Goal: Answer question/provide support: Share knowledge or assist other users

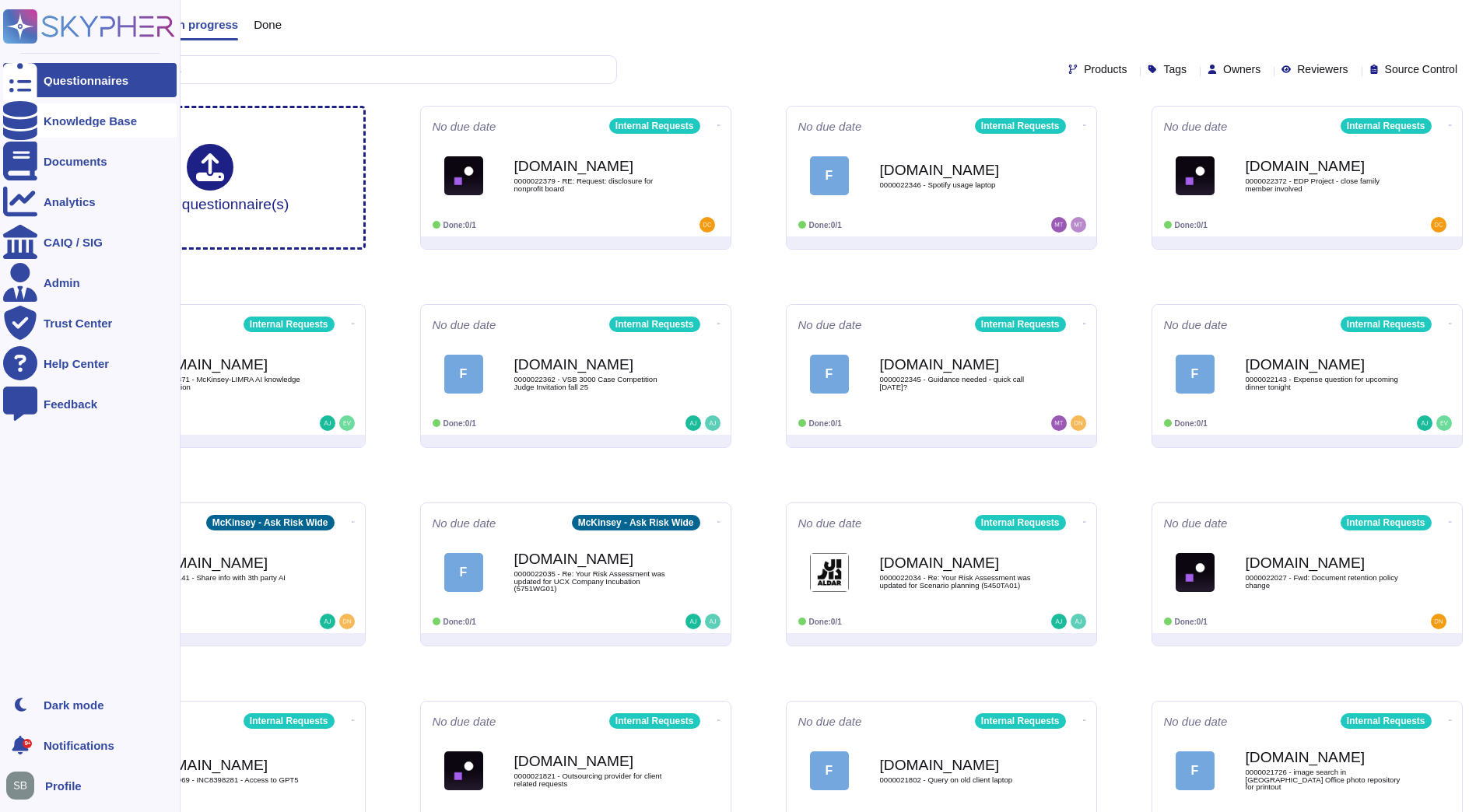
click at [69, 125] on div "Knowledge Base" at bounding box center [90, 120] width 93 height 12
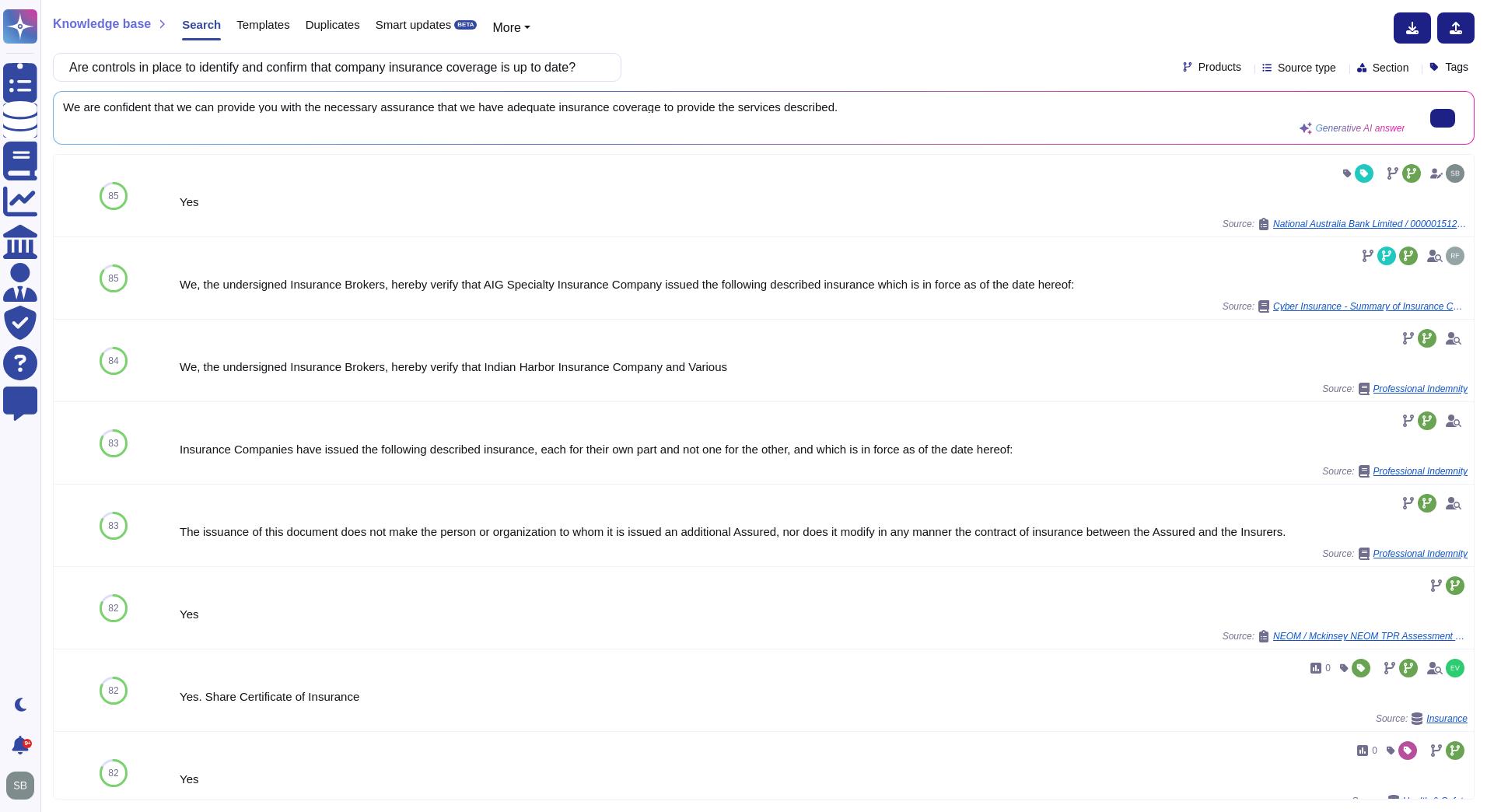
click at [627, 123] on div "We are confident that we can provide you with the necessary assurance that we h…" at bounding box center [733, 118] width 1342 height 34
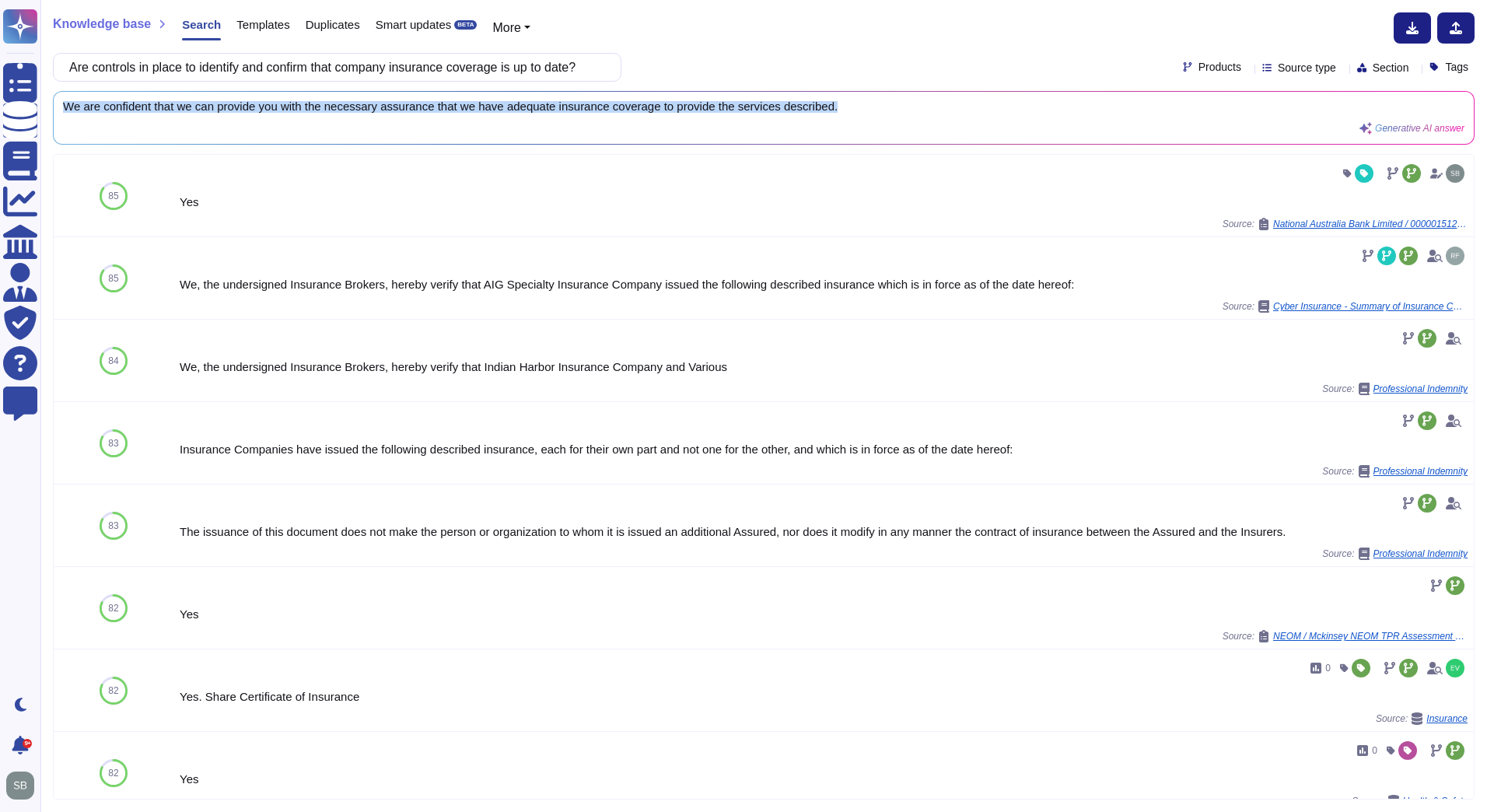
drag, startPoint x: 853, startPoint y: 105, endPoint x: 59, endPoint y: 116, distance: 794.1
click at [59, 116] on div "We are confident that we can provide you with the necessary assurance that we h…" at bounding box center [764, 117] width 1420 height 52
copy span "We are confident that we can provide you with the necessary assurance that we h…"
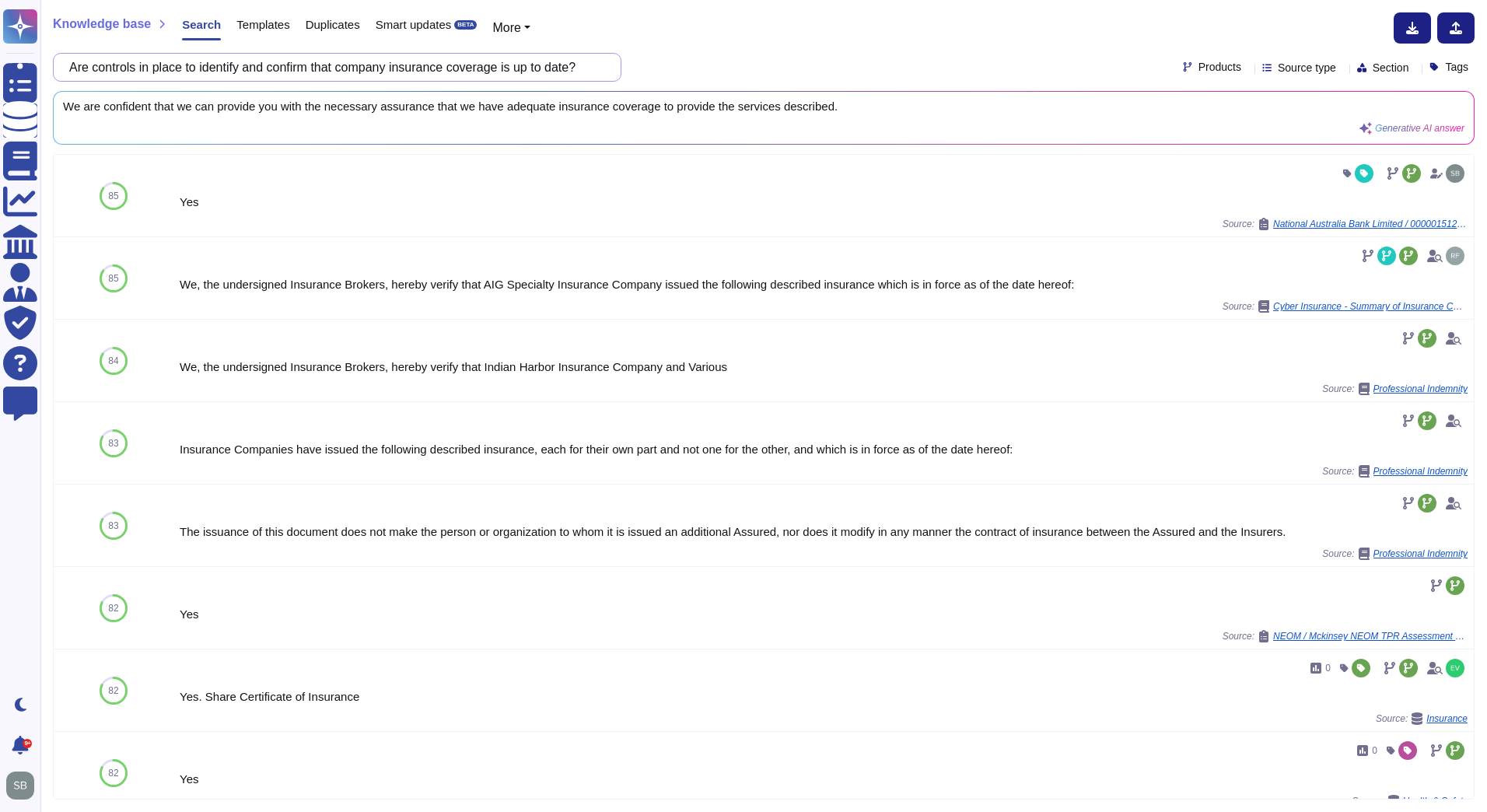
click at [206, 75] on input "Are controls in place to identify and confirm that company insurance coverage i…" at bounding box center [333, 67] width 544 height 27
paste input "Does the organisation have sound internal controls in place to ensure that fina…"
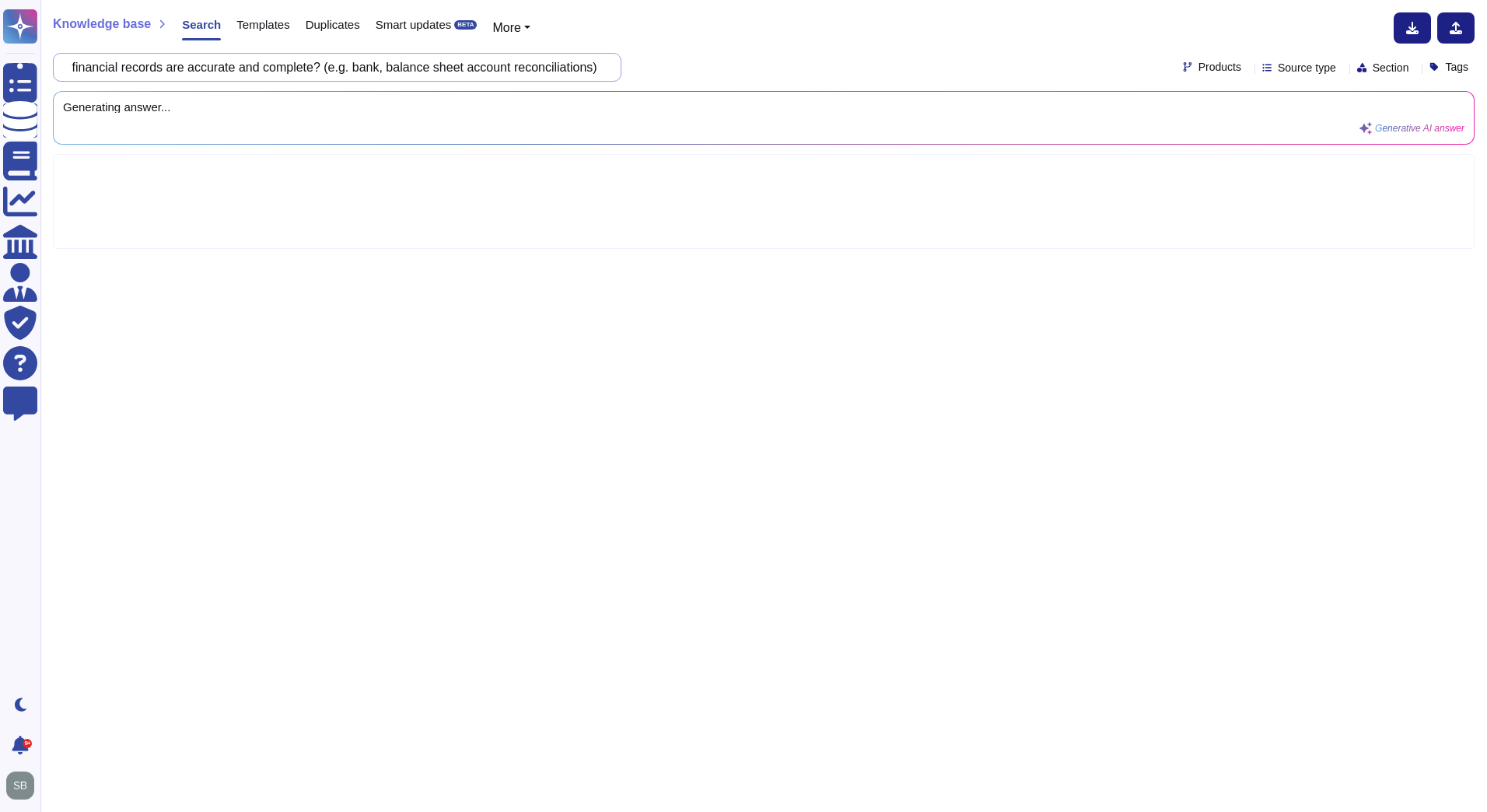
scroll to position [0, 0]
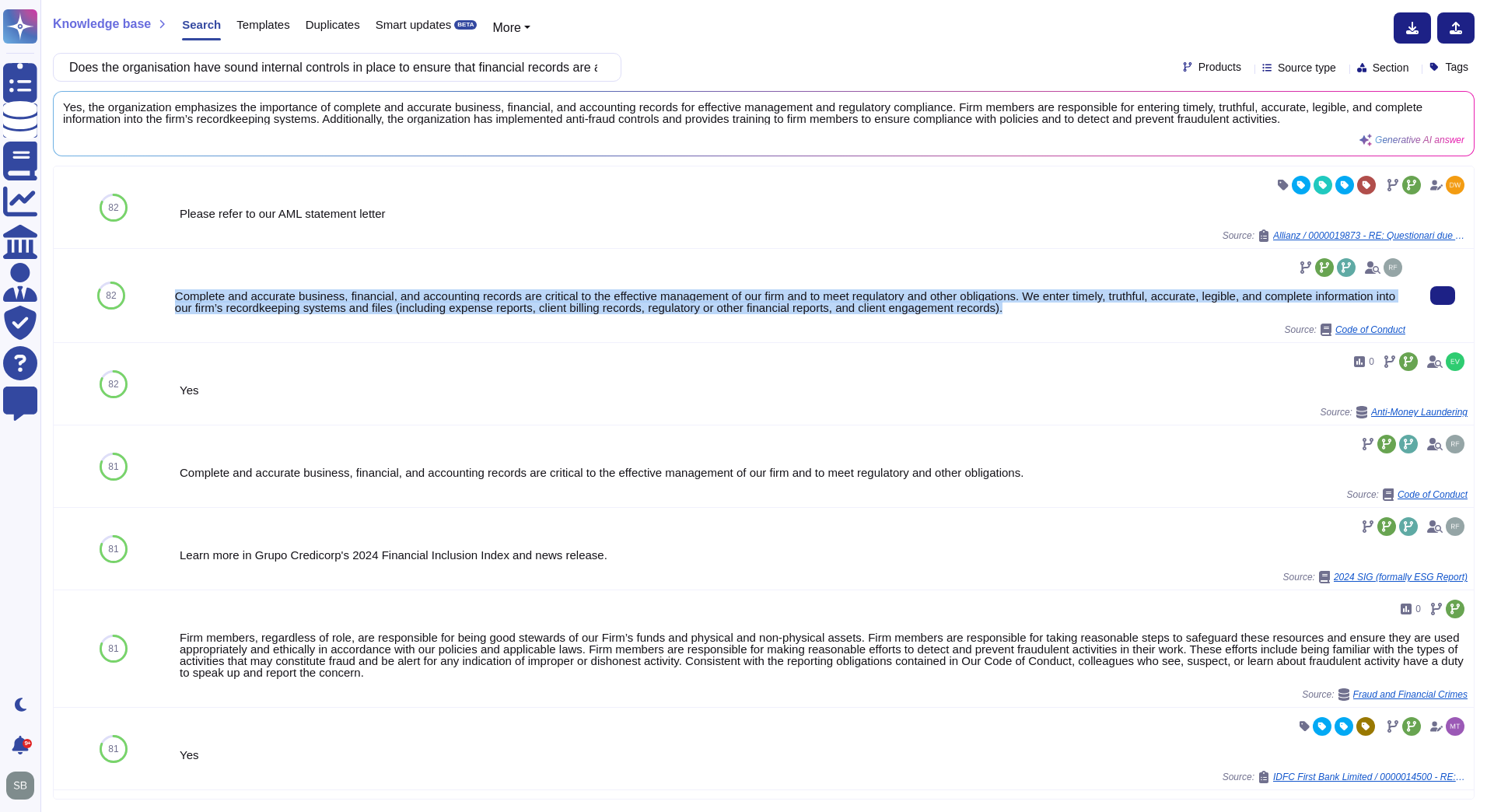
drag, startPoint x: 1041, startPoint y: 310, endPoint x: 175, endPoint y: 308, distance: 866.0
click at [175, 308] on div "Complete and accurate business, financial, and accounting records are critical …" at bounding box center [790, 301] width 1231 height 23
copy div "Complete and accurate business, financial, and accounting records are critical …"
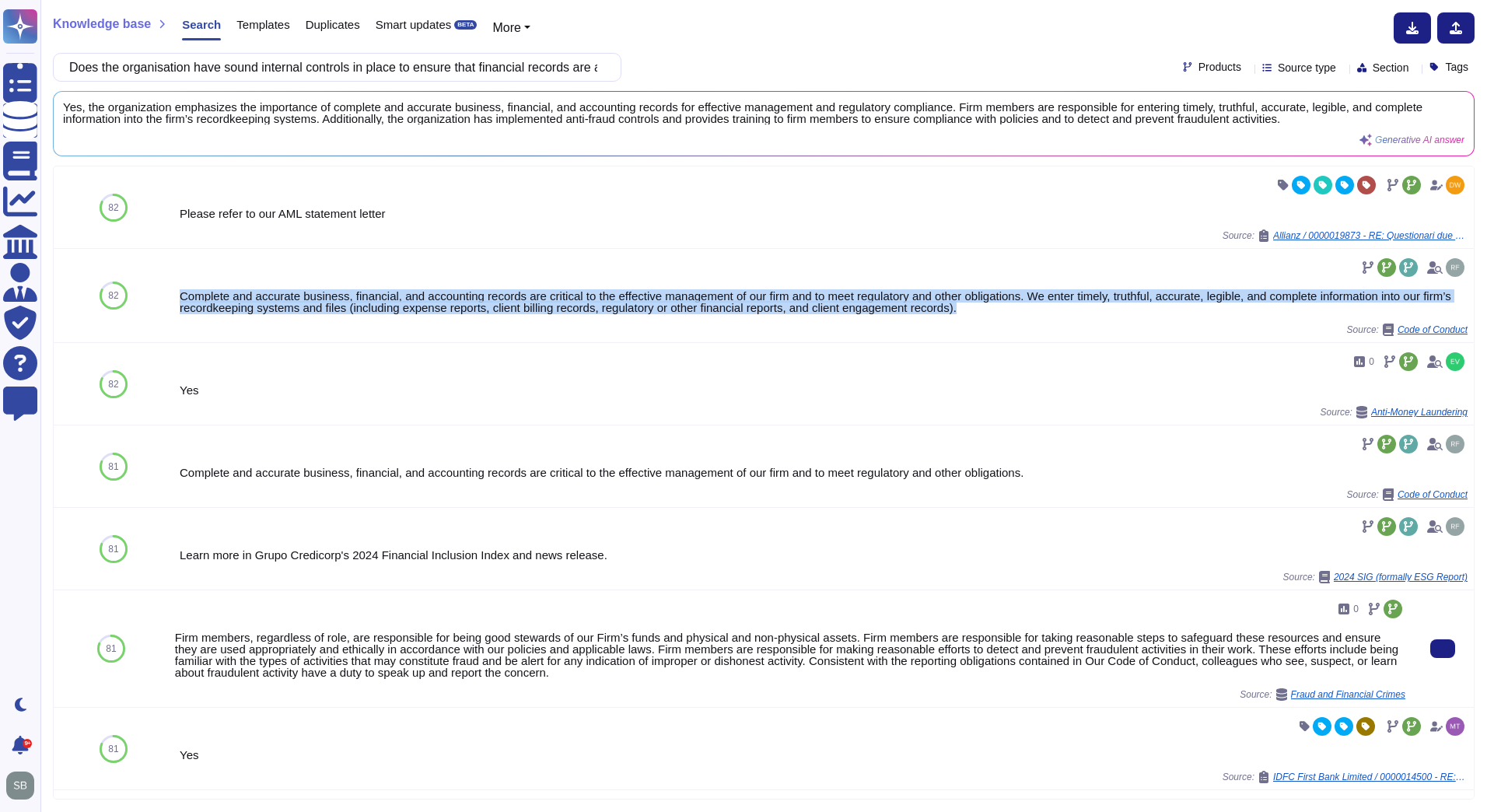
copy div "Complete and accurate business, financial, and accounting records are critical …"
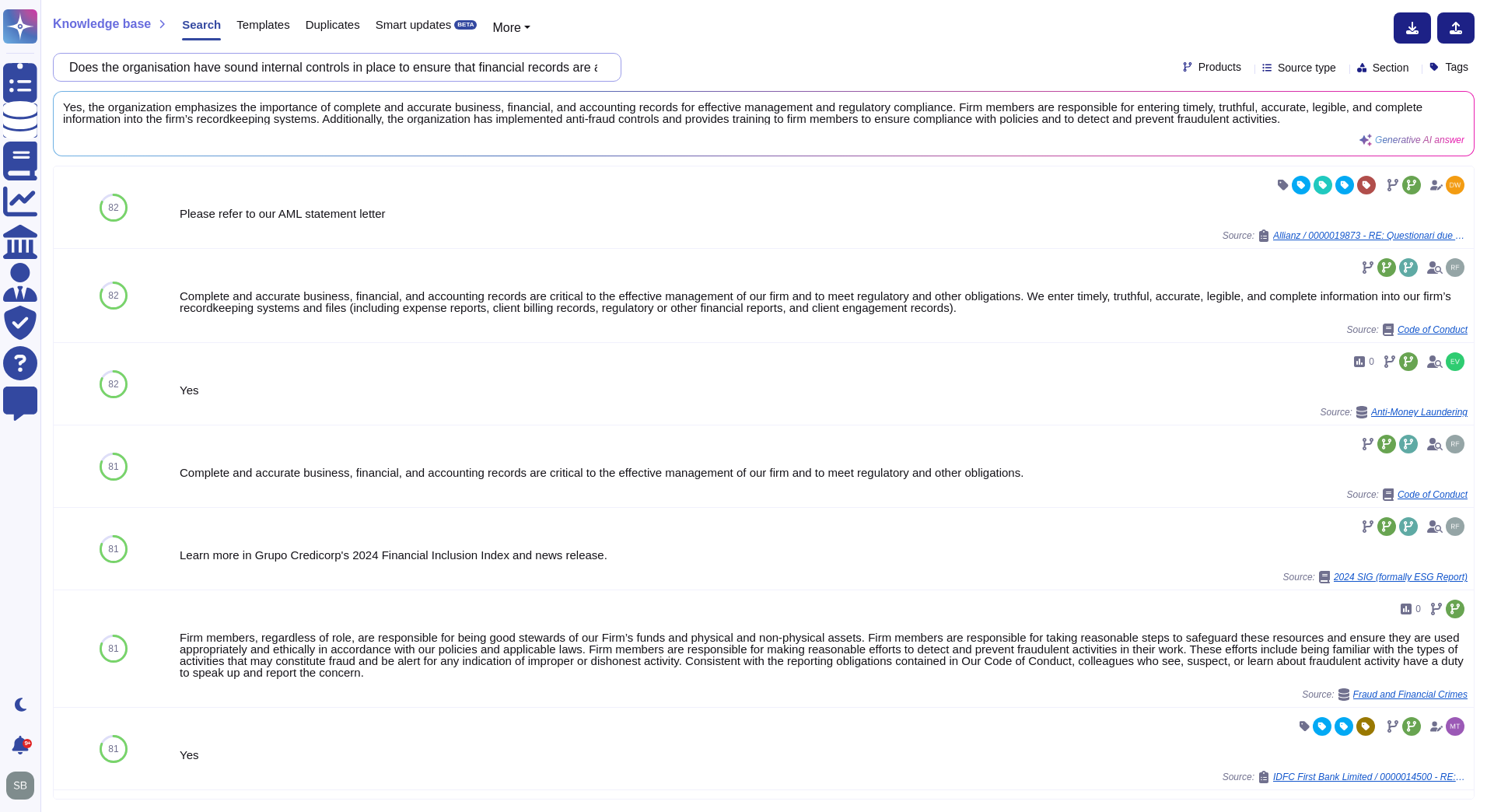
click at [197, 73] on input "Does the organisation have sound internal controls in place to ensure that fina…" at bounding box center [333, 67] width 544 height 27
paste input "Is there a process in place to communicate significant financial crime activiti…"
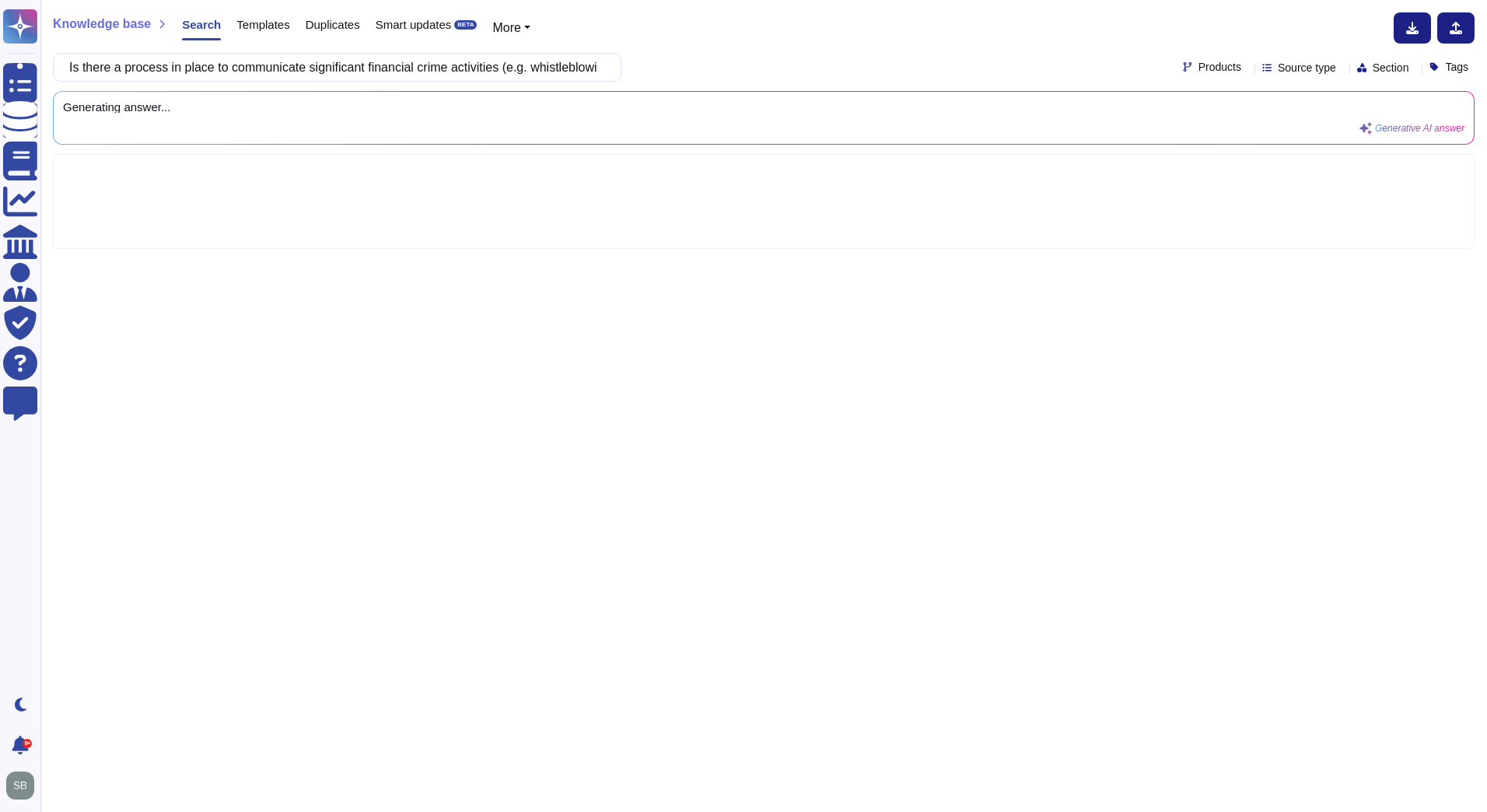
click at [802, 74] on div "Is there a process in place to communicate significant financial crime activiti…" at bounding box center [764, 67] width 1422 height 29
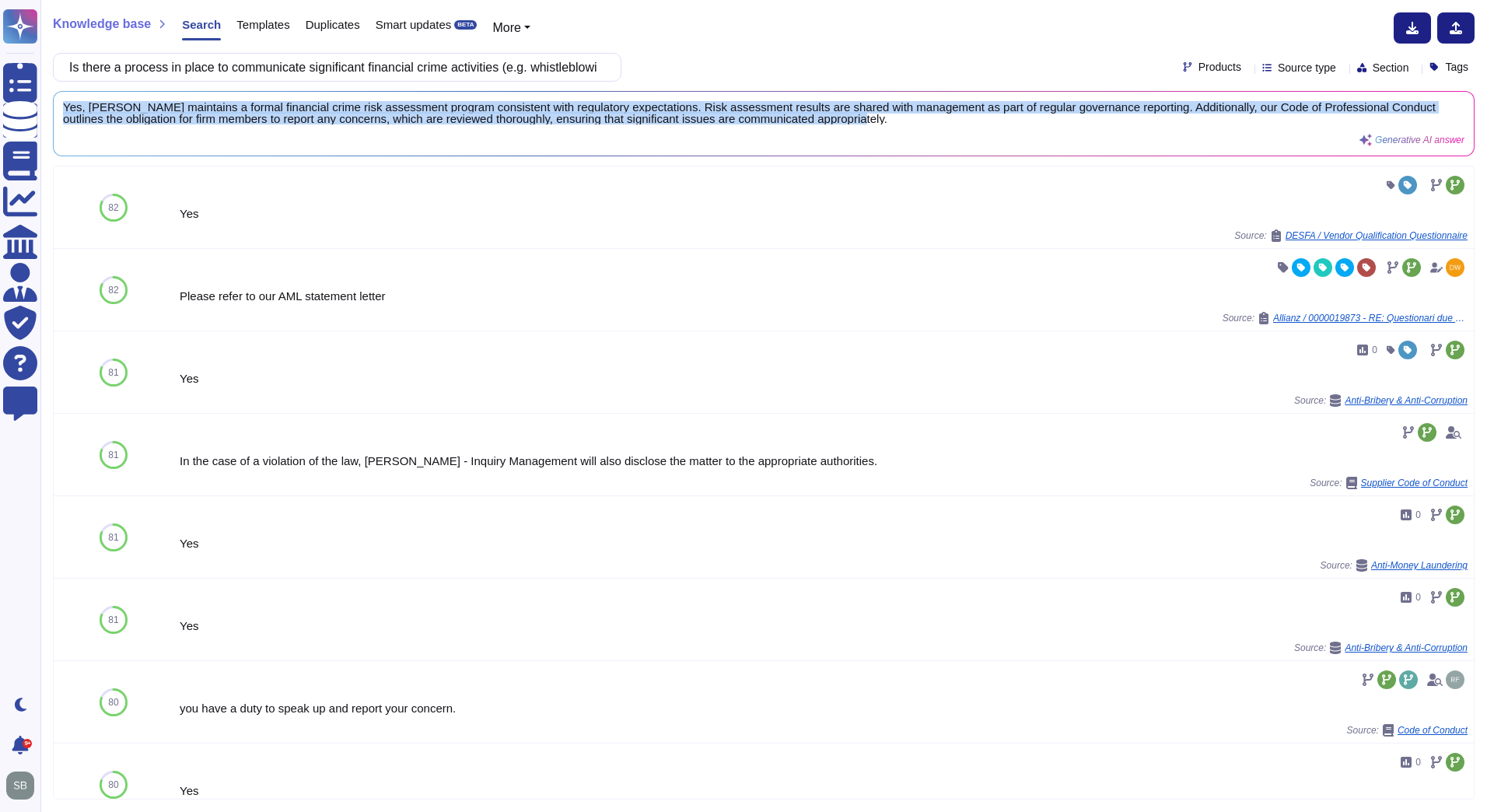
drag, startPoint x: 921, startPoint y: 120, endPoint x: 47, endPoint y: 105, distance: 874.1
click at [47, 105] on div "Knowledge base Search Templates Duplicates Smart updates BETA More Is there a p…" at bounding box center [763, 406] width 1447 height 812
copy span "Yes, [PERSON_NAME] maintains a formal financial crime risk assessment program c…"
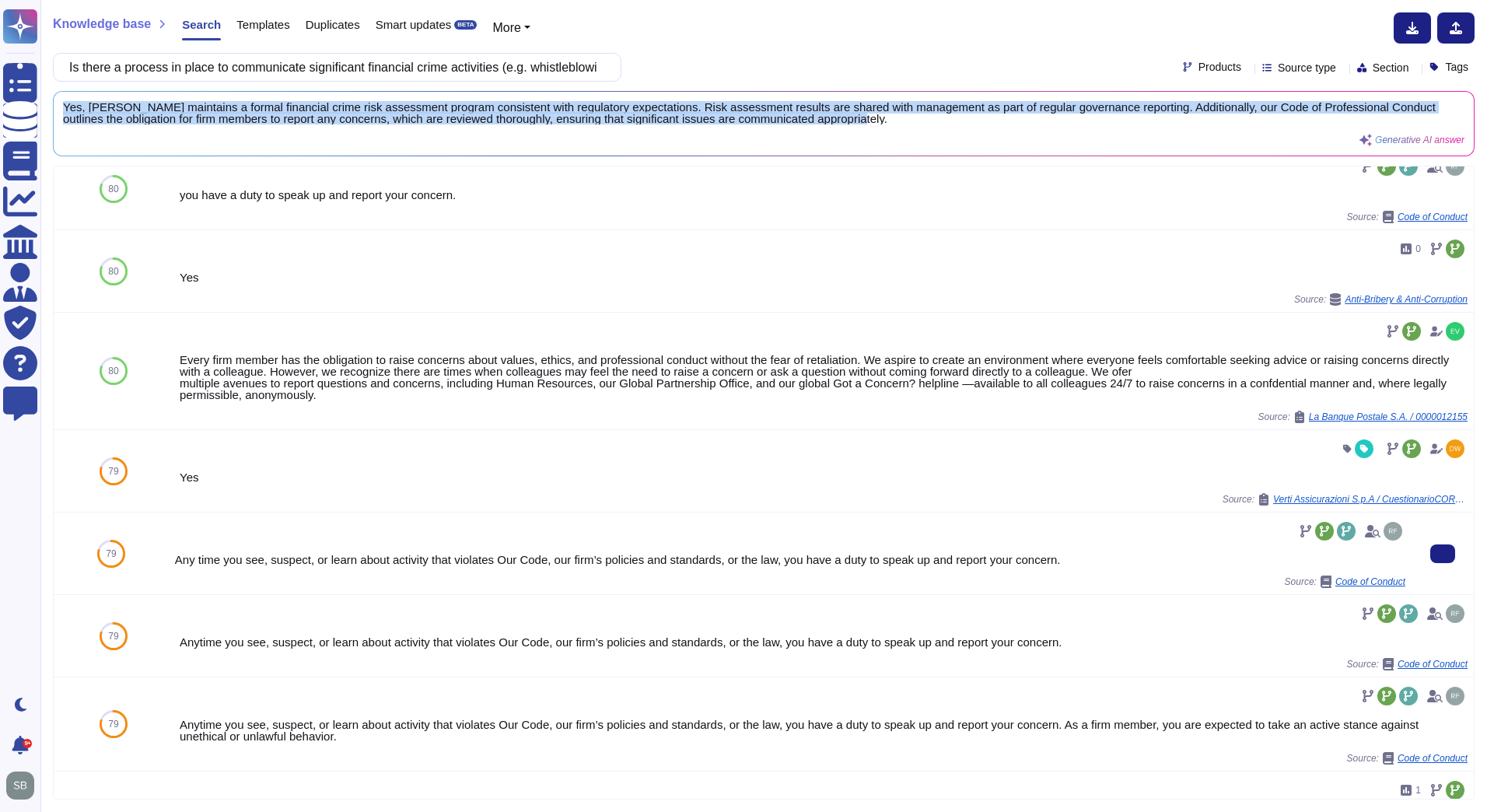
scroll to position [545, 0]
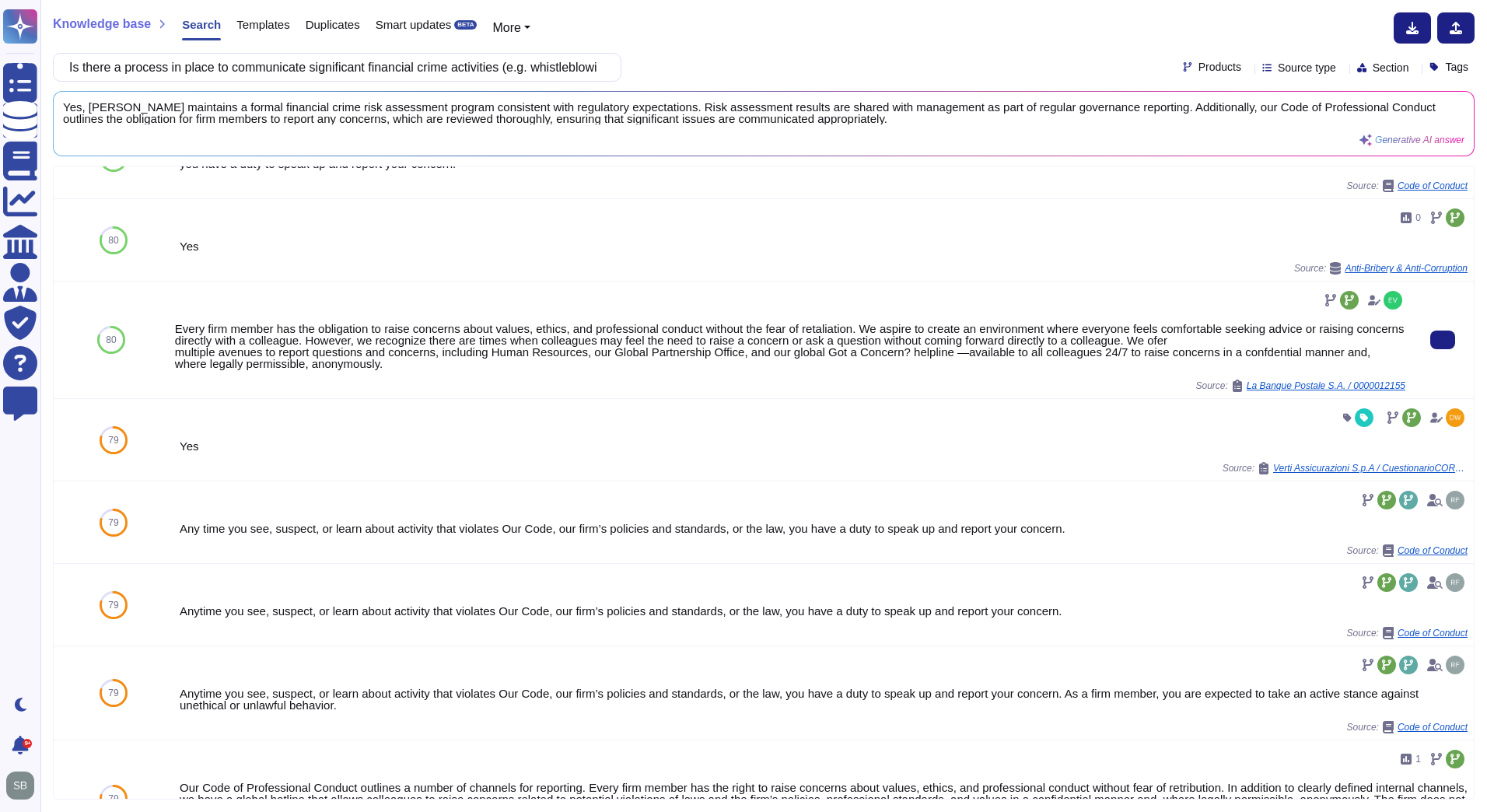
click at [231, 342] on div "Every firm member has the obligation to raise concerns about values, ethics, an…" at bounding box center [790, 346] width 1231 height 47
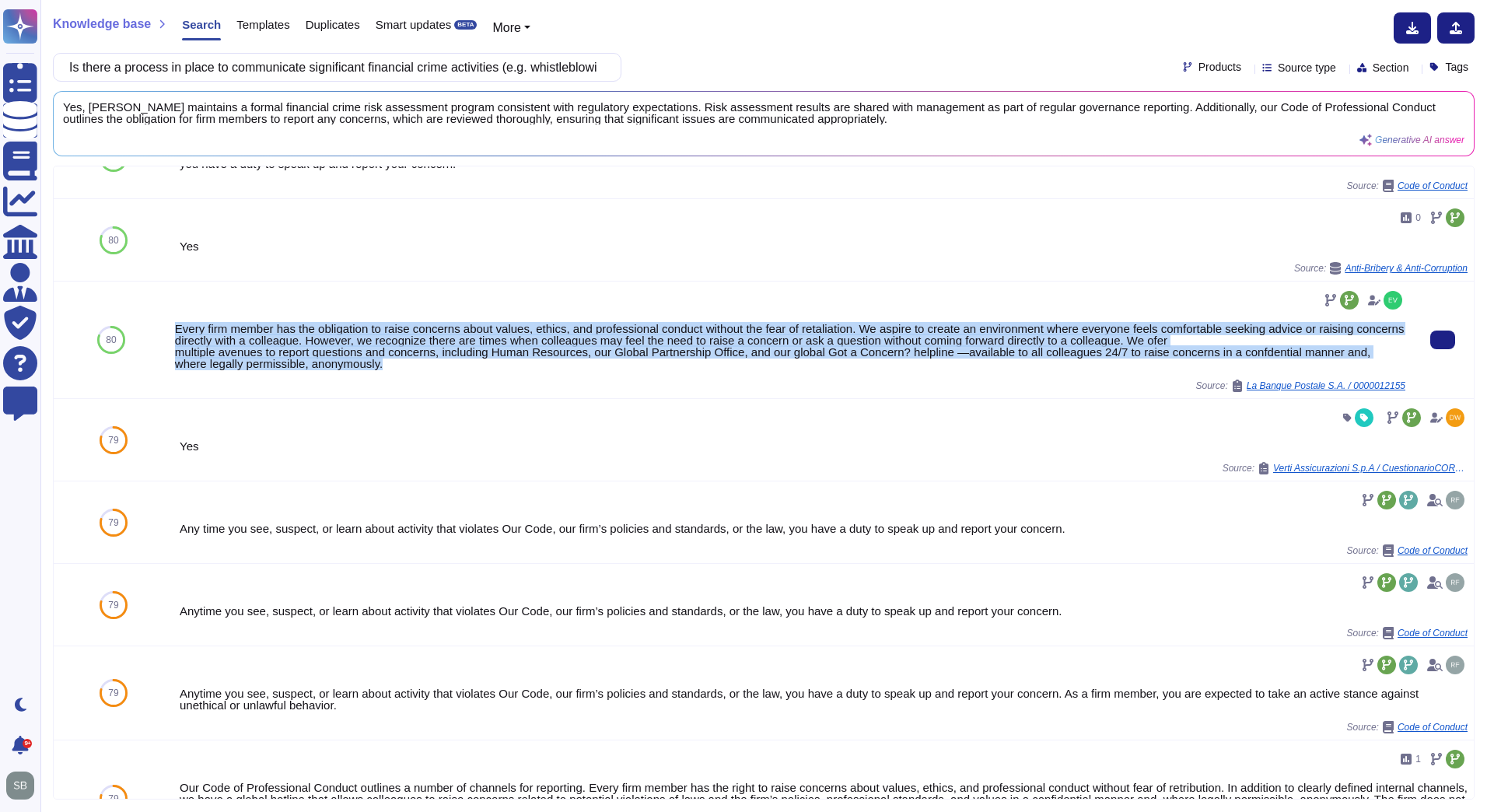
drag, startPoint x: 175, startPoint y: 335, endPoint x: 357, endPoint y: 377, distance: 186.8
click at [357, 369] on div "Every firm member has the obligation to raise concerns about values, ethics, an…" at bounding box center [790, 346] width 1231 height 47
copy div "Every firm member has the obligation to raise concerns about values, ethics, an…"
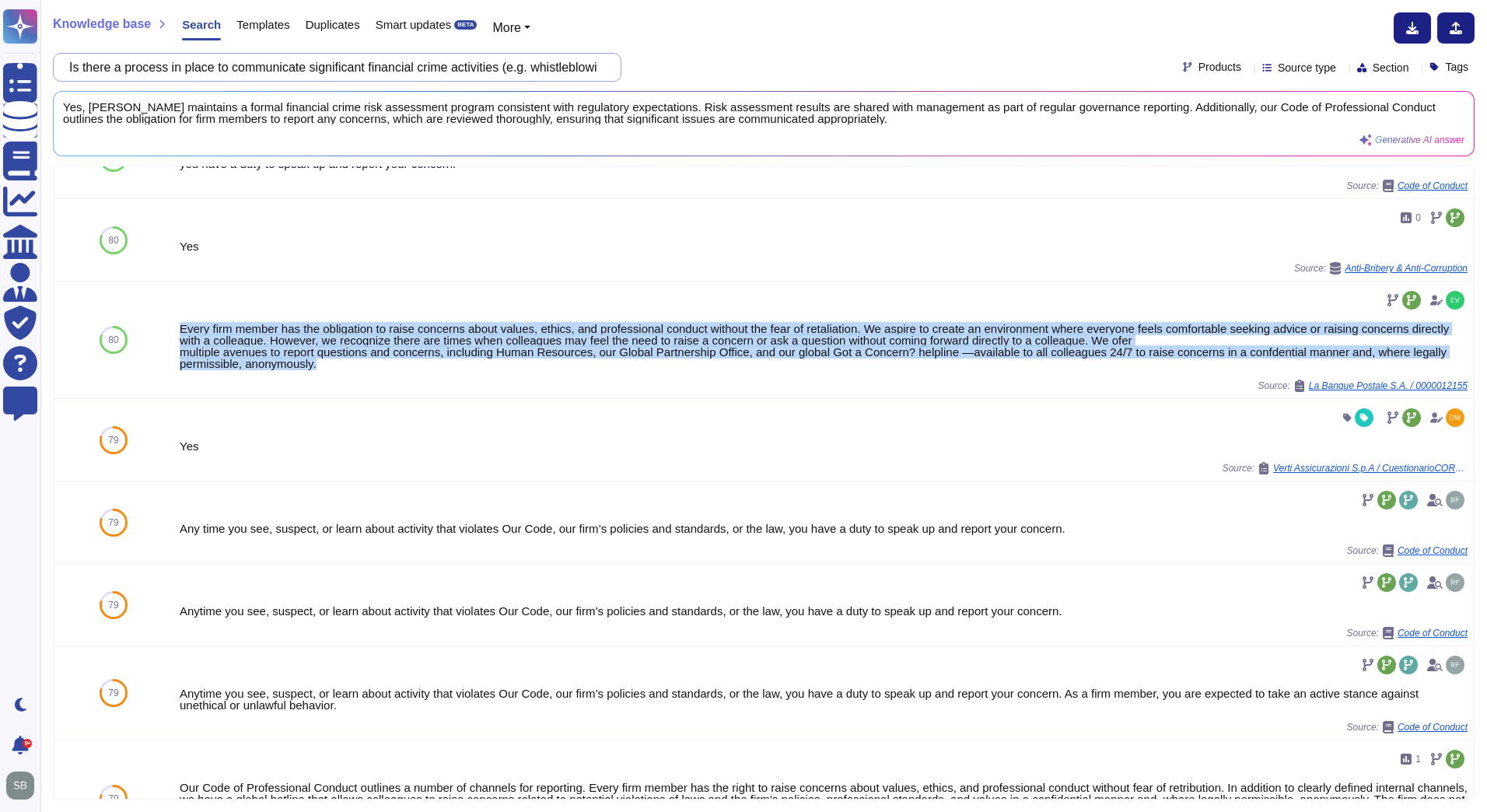
click at [194, 67] on input "Is there a process in place to communicate significant financial crime activiti…" at bounding box center [333, 67] width 544 height 27
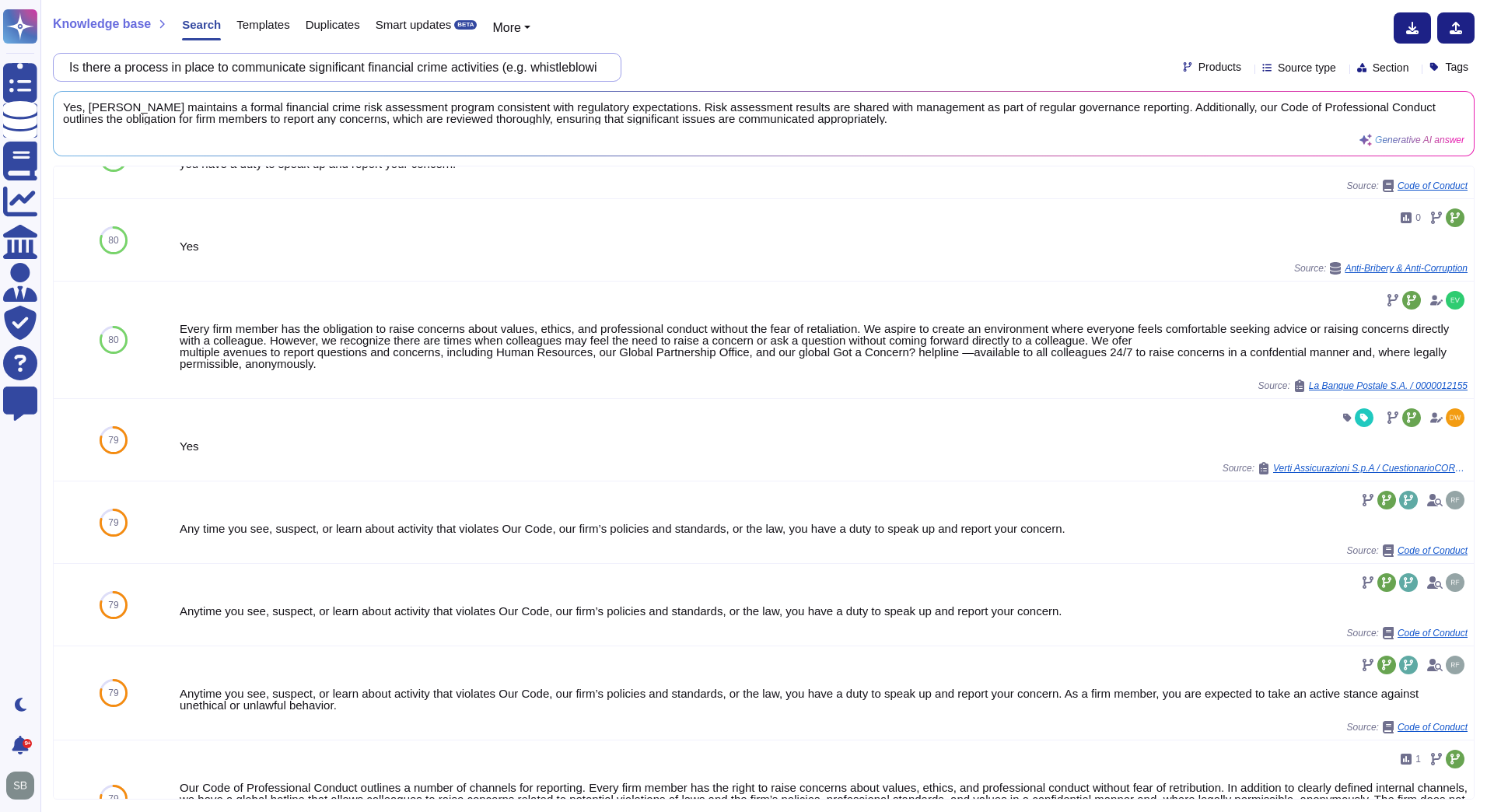
paste input ""Do the current board of directors/senior executive management of the organisat…"
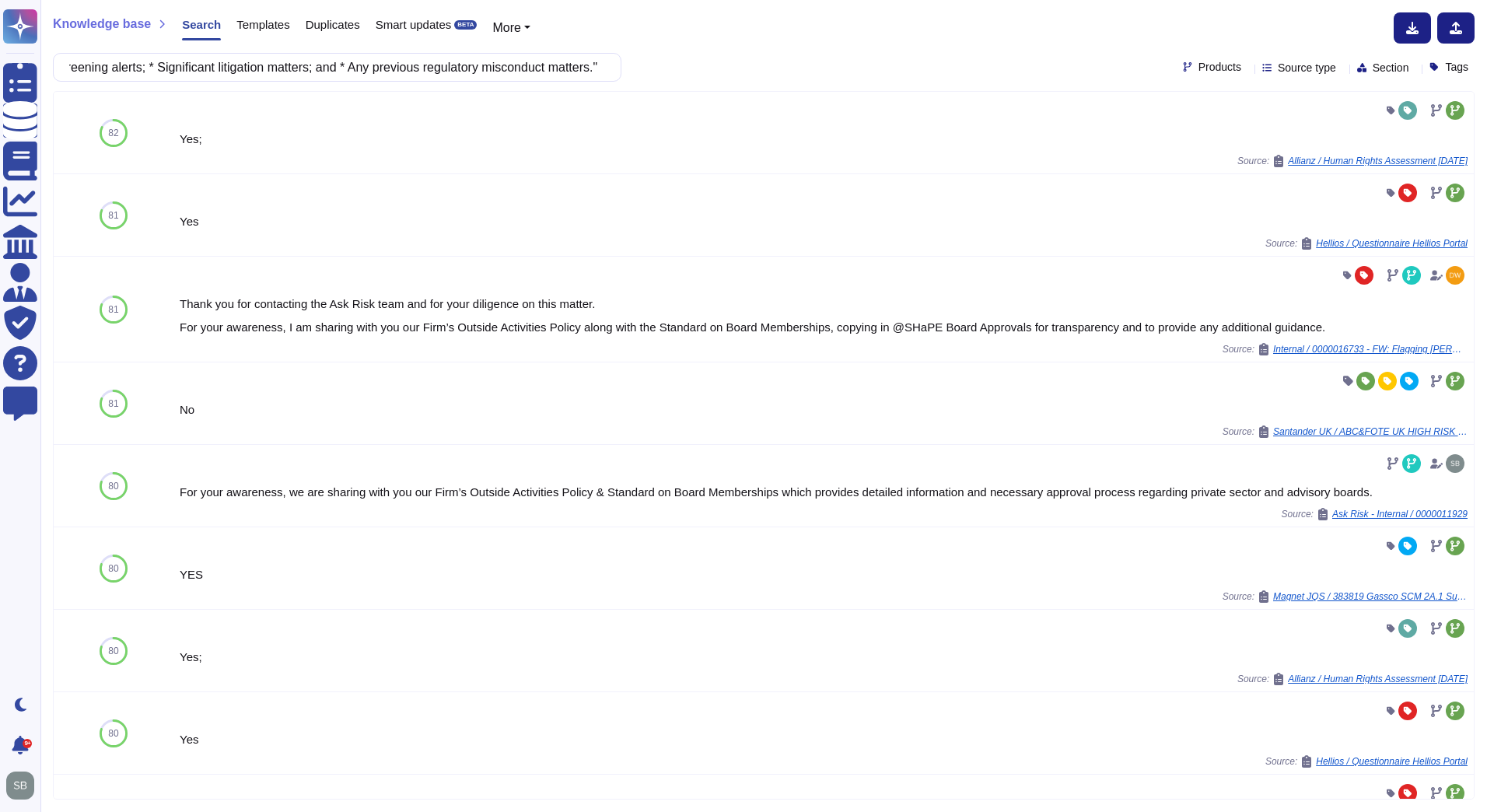
scroll to position [0, 0]
click at [337, 62] on input ""Do the current board of directors/senior executive management of the organisat…" at bounding box center [333, 67] width 544 height 27
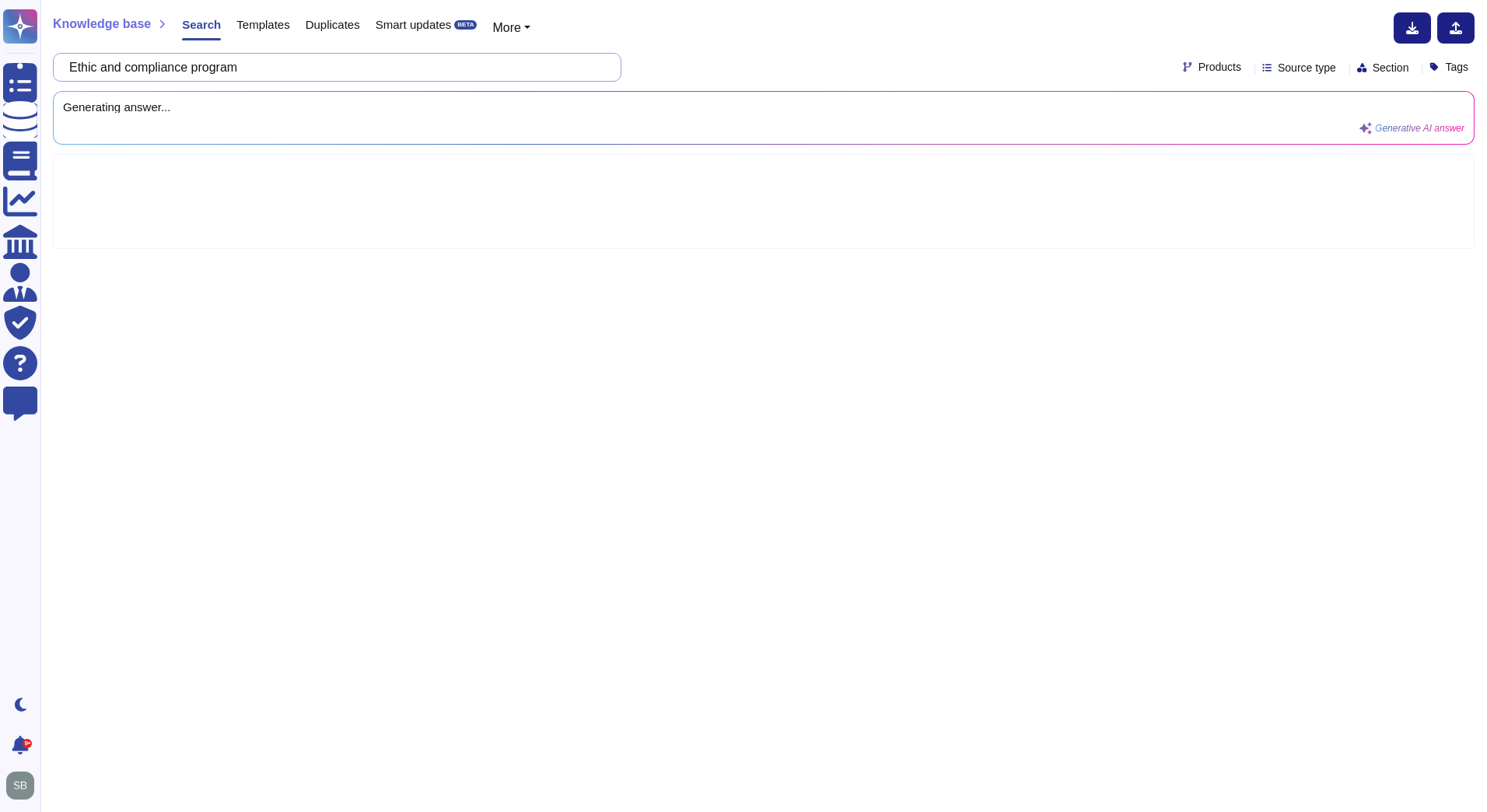
click at [110, 70] on input "Ethic and compliance program" at bounding box center [333, 67] width 544 height 27
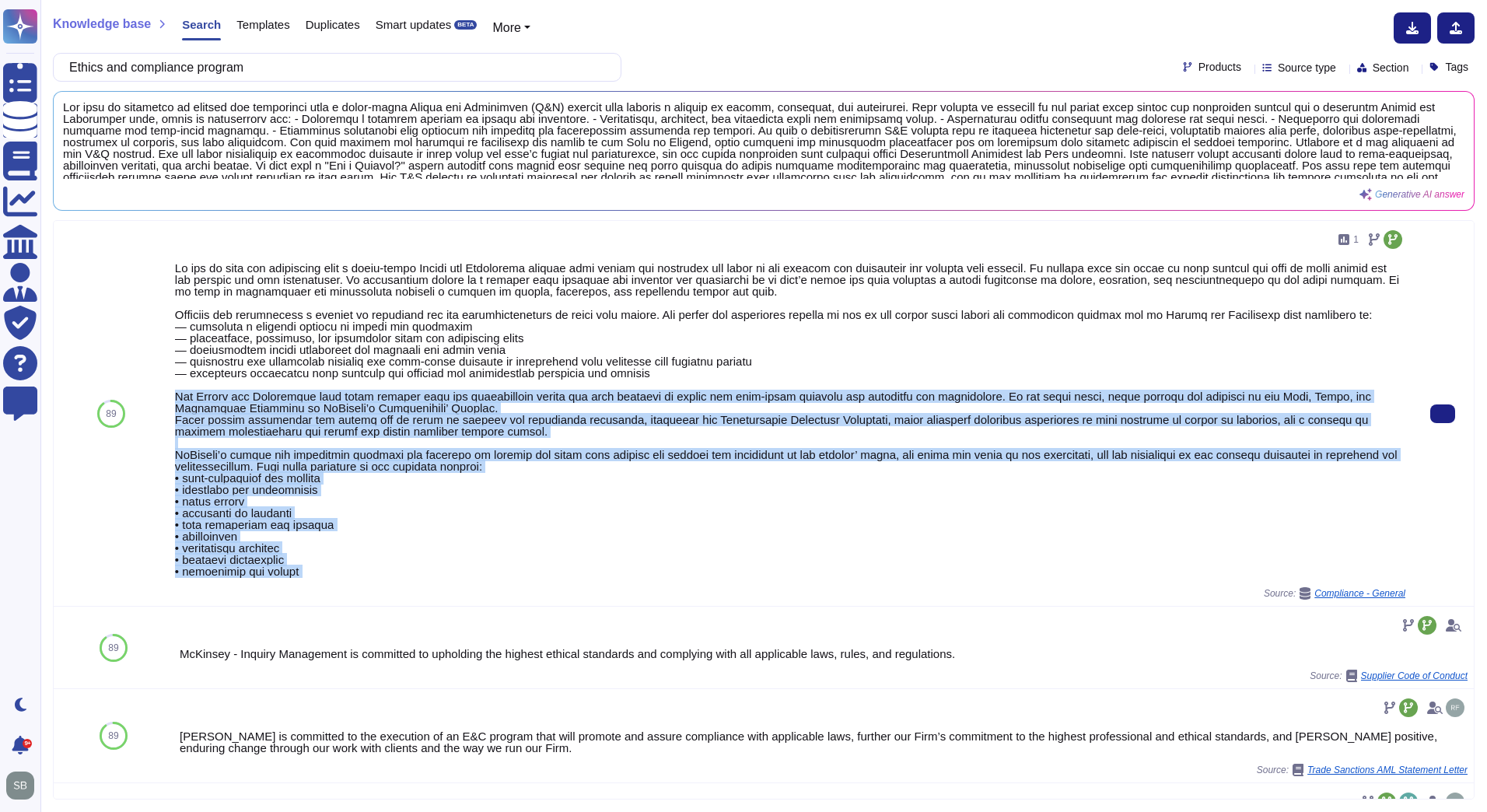
drag, startPoint x: 177, startPoint y: 393, endPoint x: 325, endPoint y: 584, distance: 241.6
click at [325, 584] on div "1 Source: Compliance - General" at bounding box center [790, 414] width 1231 height 373
copy div "Lor Ipsumd sit Ametconsec adip elits doeiusm temp inc utlaboreetdo magnaa eni a…"
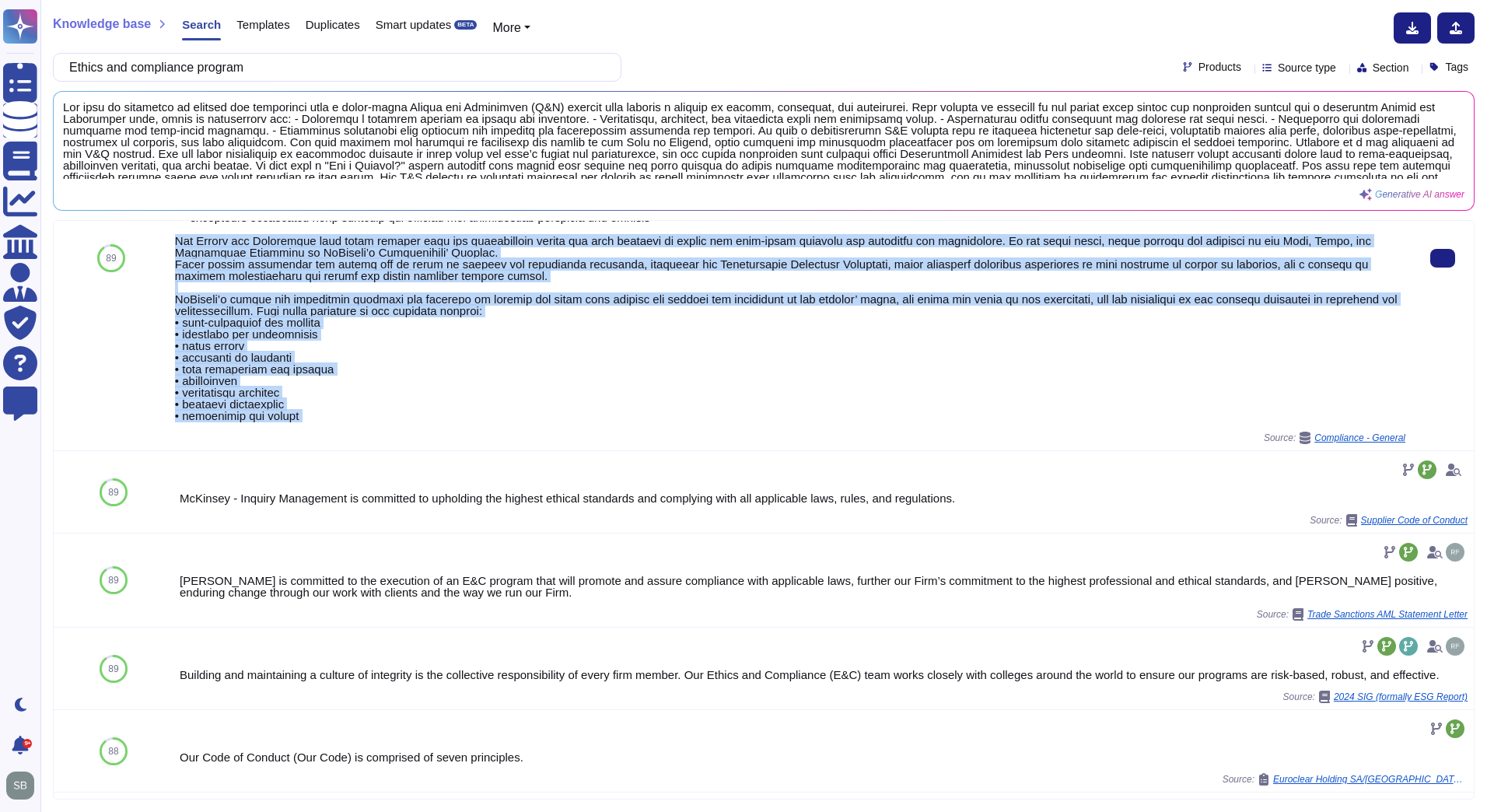
scroll to position [233, 0]
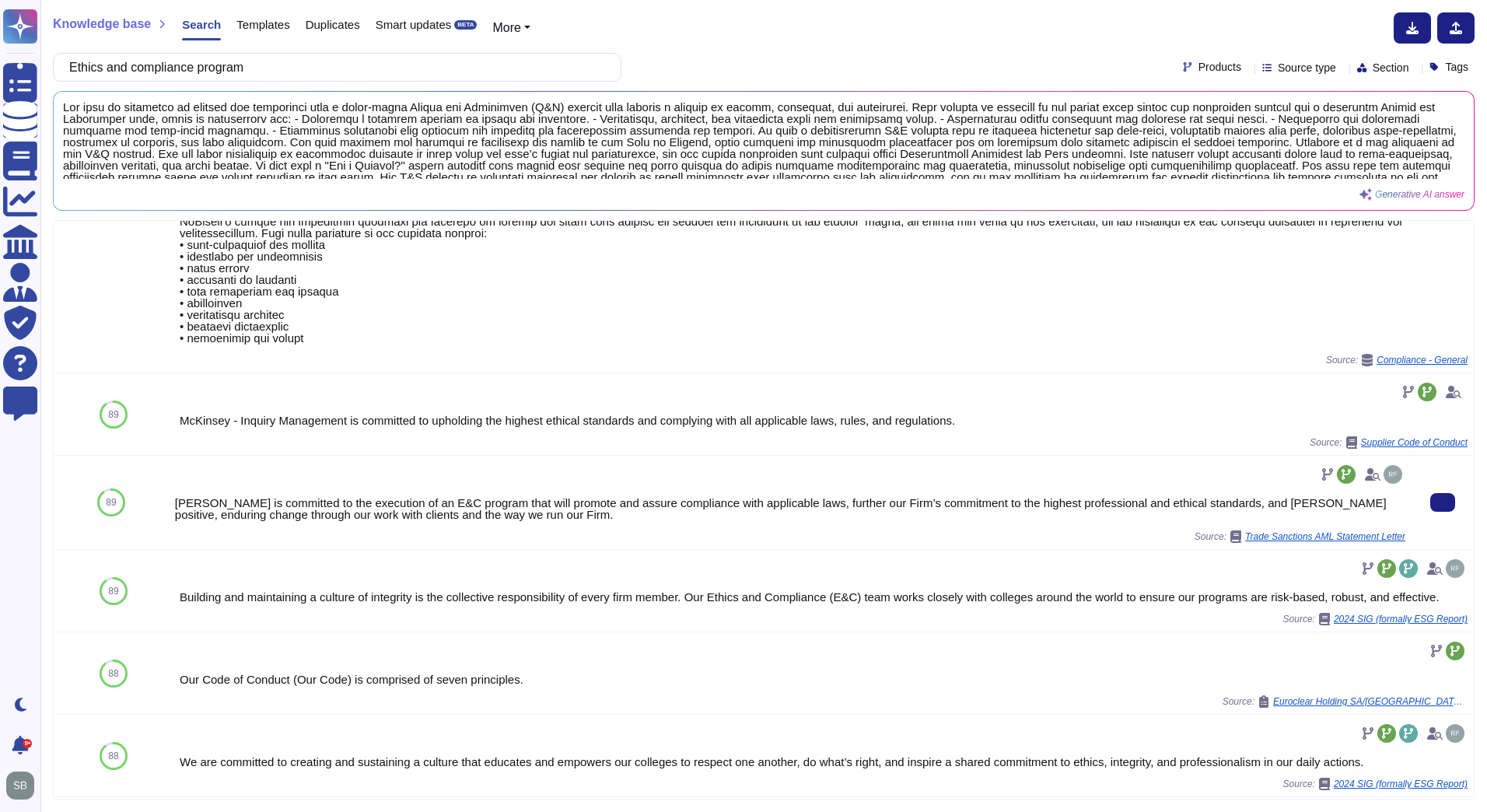
click at [329, 508] on div "[PERSON_NAME] is committed to the execution of an E&C program that will promote…" at bounding box center [790, 508] width 1231 height 23
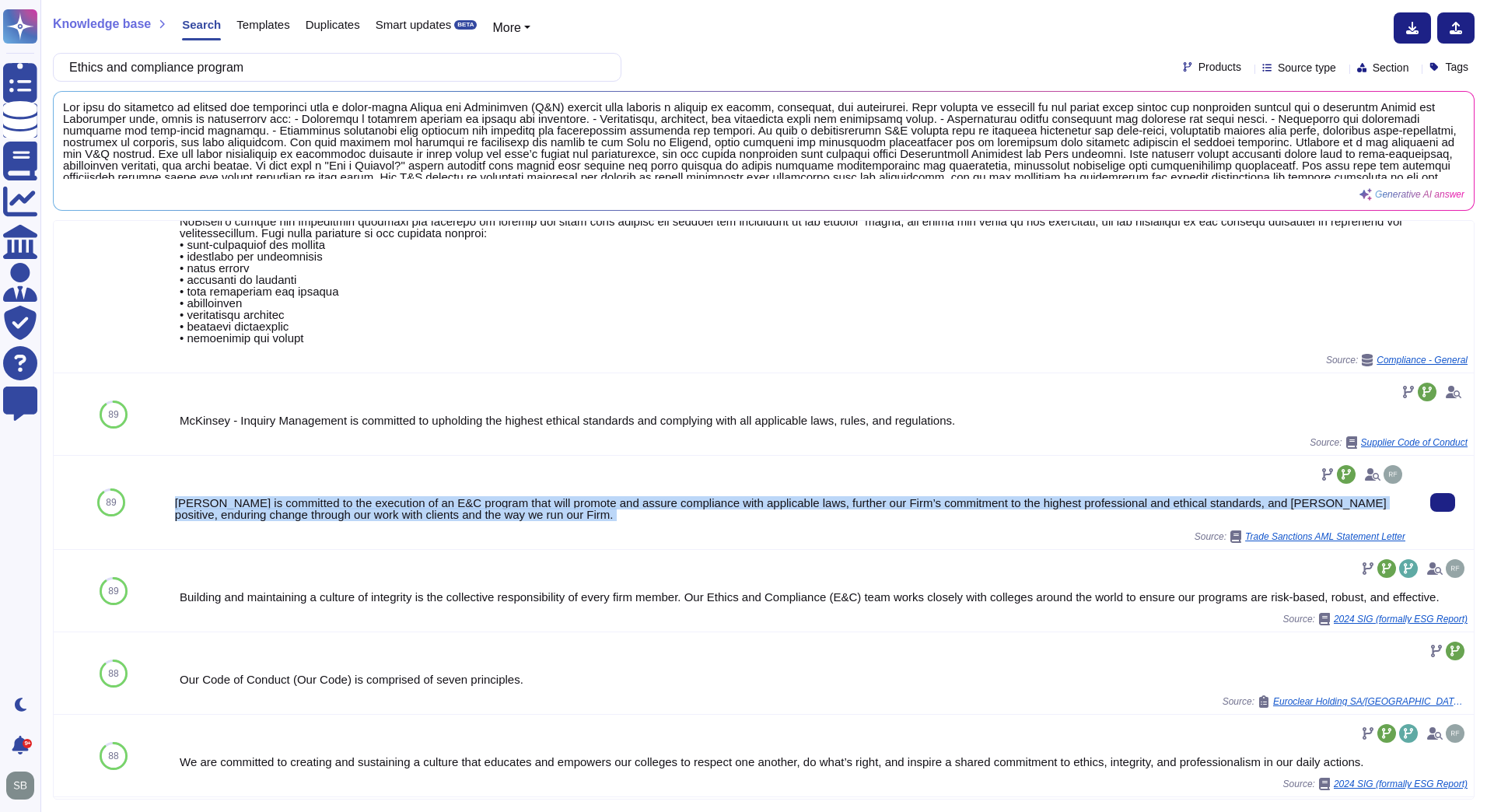
drag, startPoint x: 177, startPoint y: 496, endPoint x: 533, endPoint y: 525, distance: 357.2
click at [533, 525] on div "[PERSON_NAME] is committed to the execution of an E&C program that will promote…" at bounding box center [790, 502] width 1231 height 81
copy div "[PERSON_NAME] is committed to the execution of an E&C program that will promote…"
click at [305, 71] on input "Ethics and compliance program" at bounding box center [333, 67] width 544 height 27
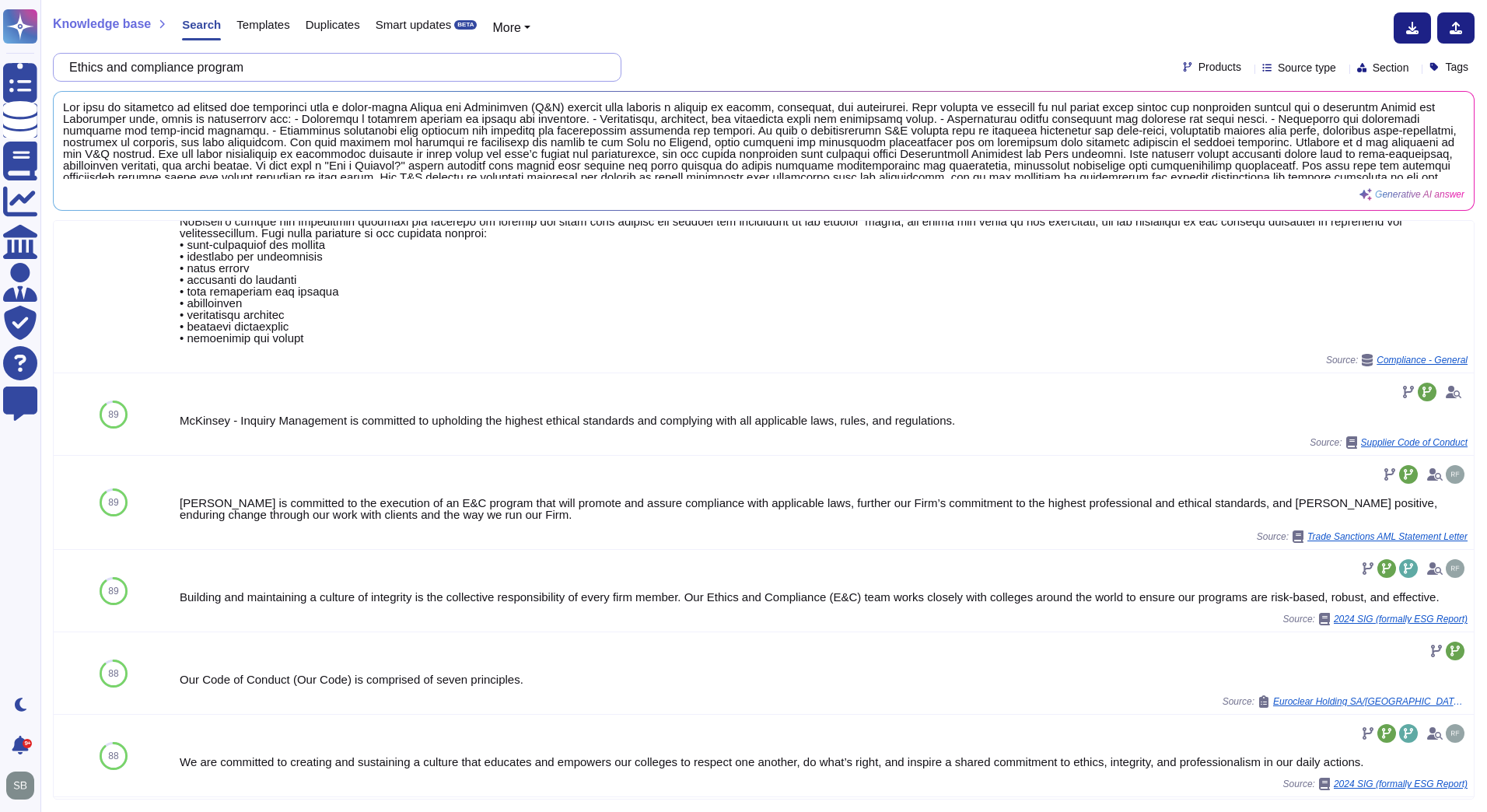
paste input ""Is your organisation in a position to return key information/documentation to …"
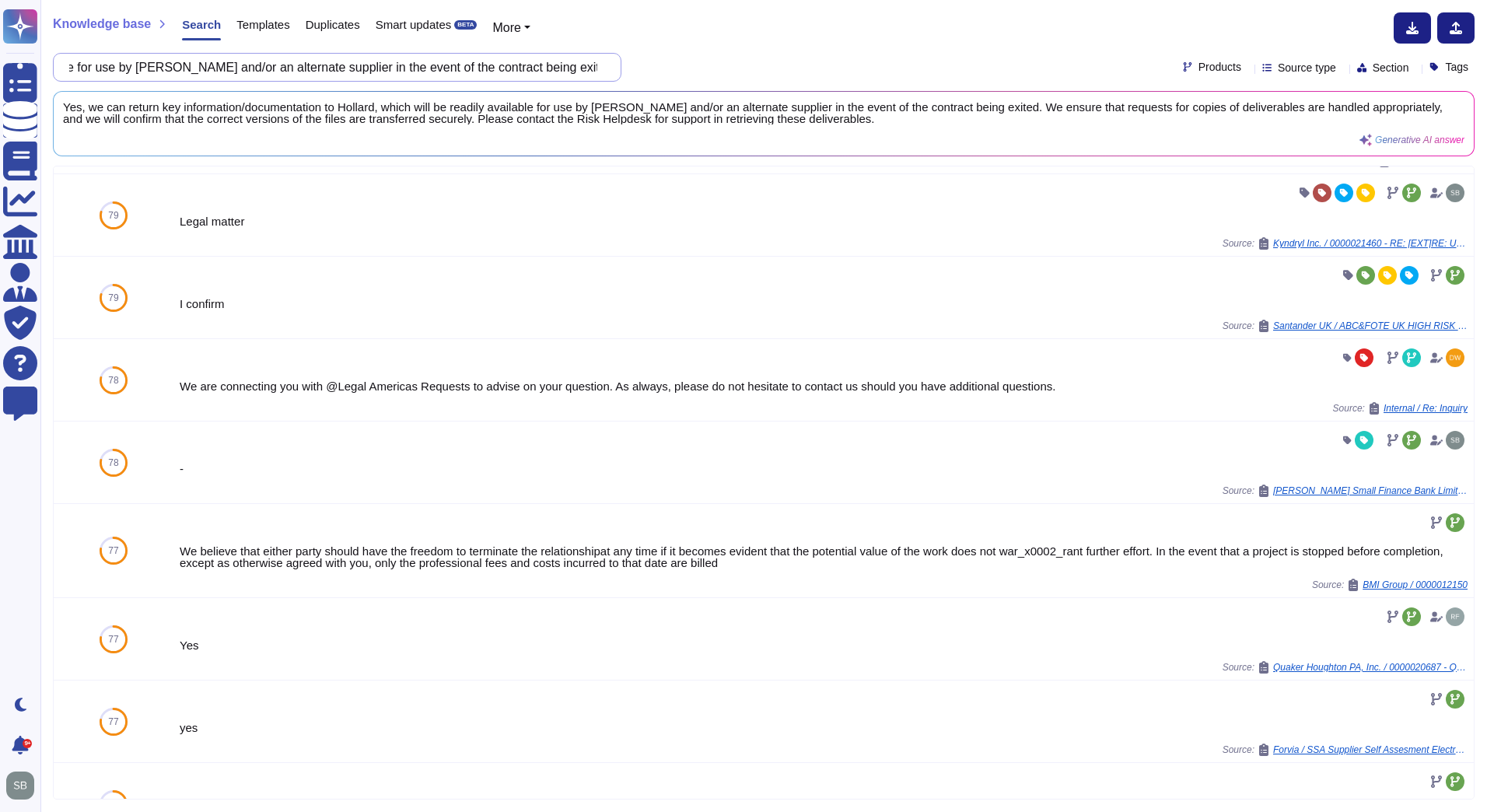
scroll to position [78, 0]
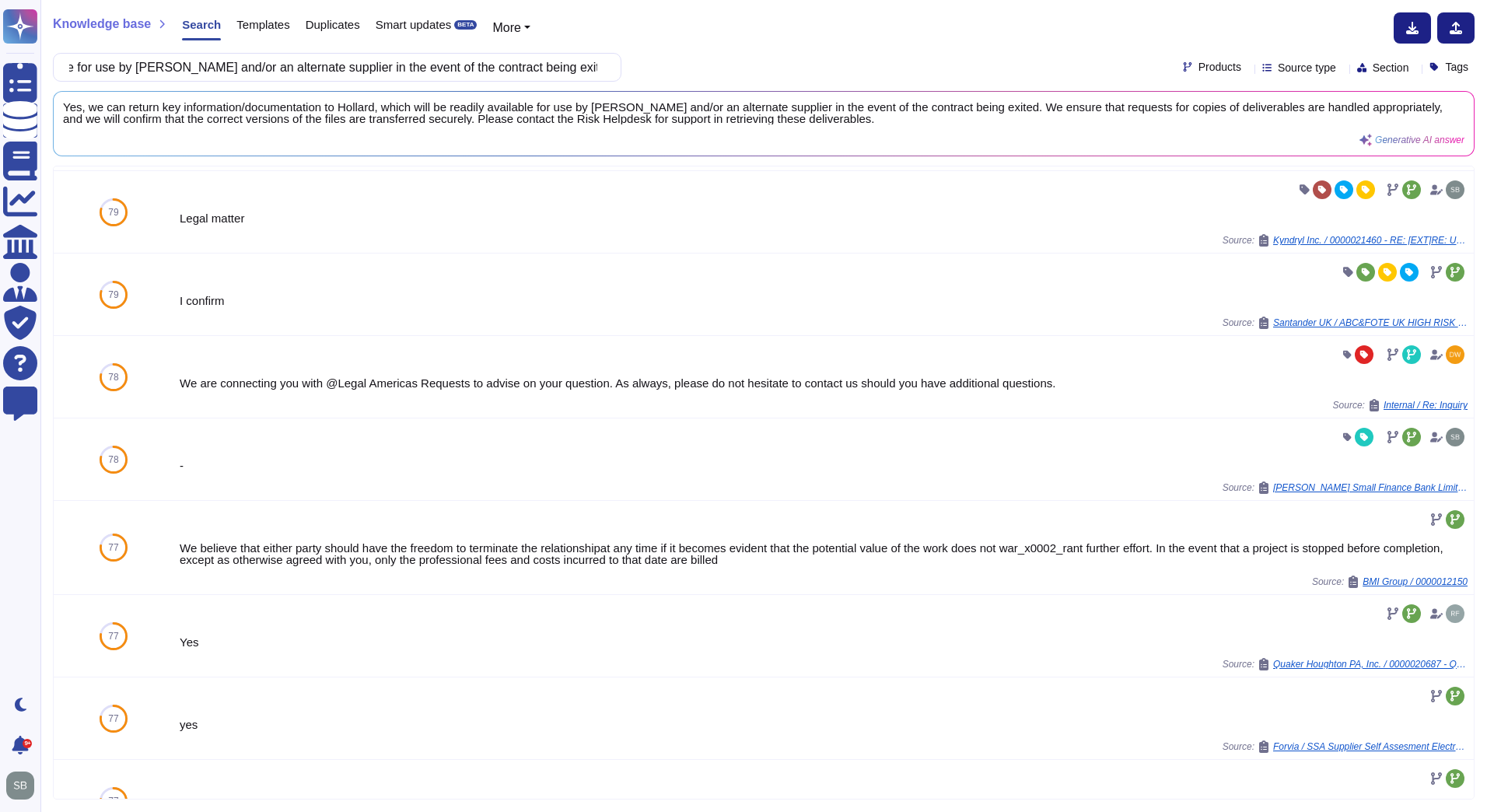
click at [1291, 63] on span "Source type" at bounding box center [1307, 67] width 59 height 11
click at [1199, 70] on span "Products" at bounding box center [1219, 67] width 43 height 11
click at [1168, 140] on div at bounding box center [1166, 141] width 12 height 12
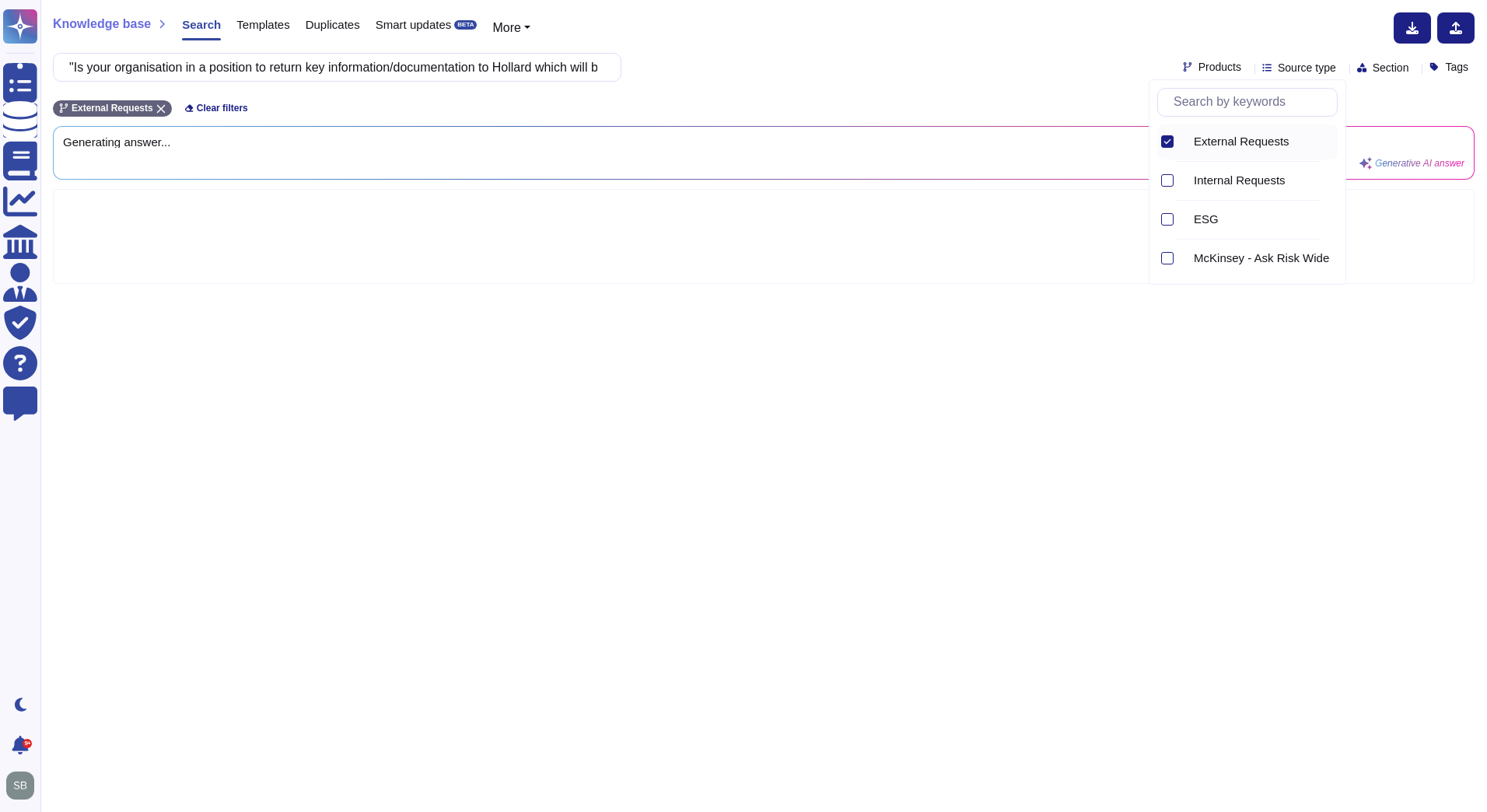
click at [936, 62] on div ""Is your organisation in a position to return key information/documentation to …" at bounding box center [764, 67] width 1422 height 29
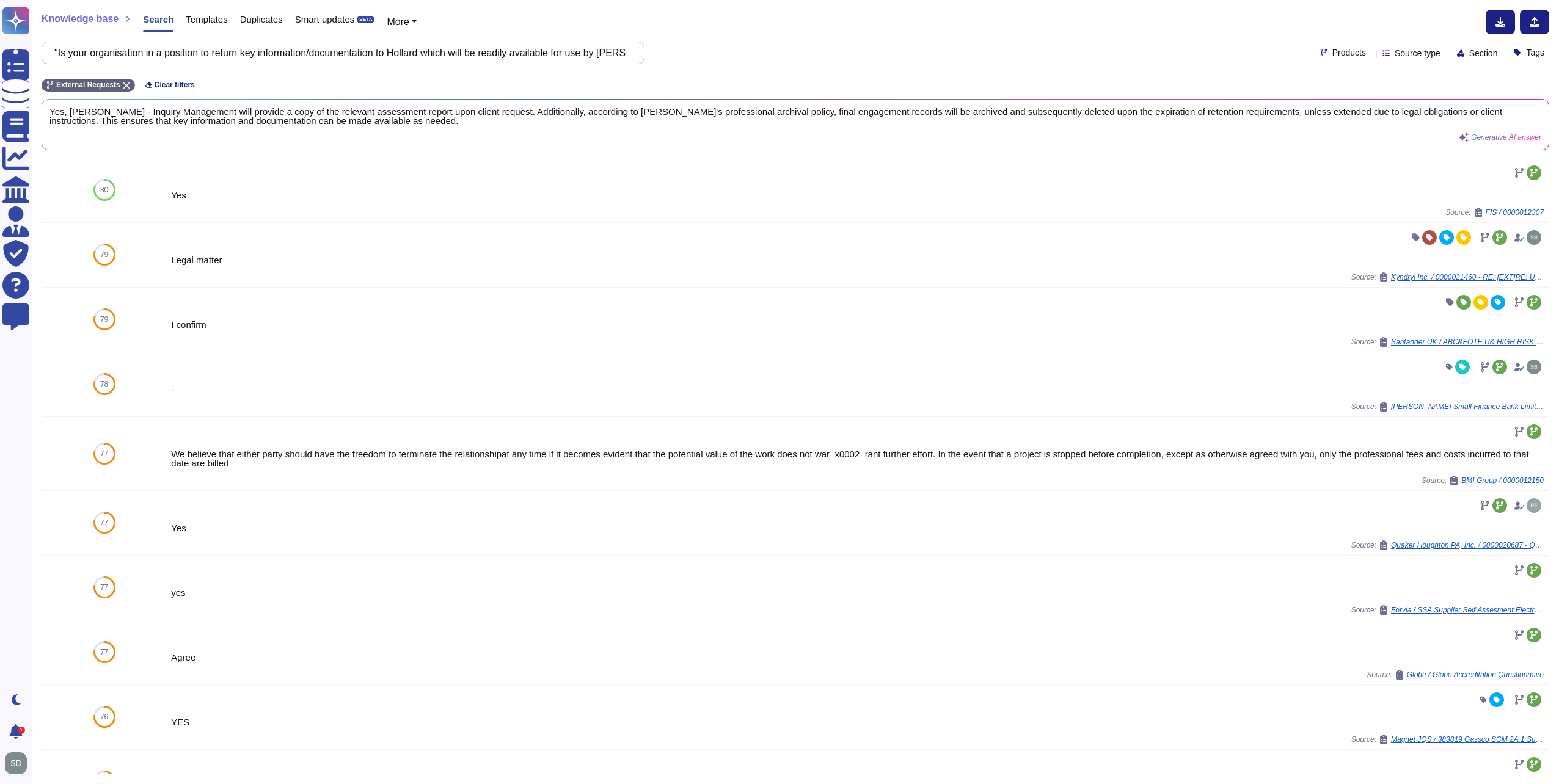
click at [274, 47] on input ""Is your organisation in a position to return key information/documentation to …" at bounding box center [339, 53] width 584 height 21
paste input "How do you demonstrate equality and diversity practices in your business? For e…"
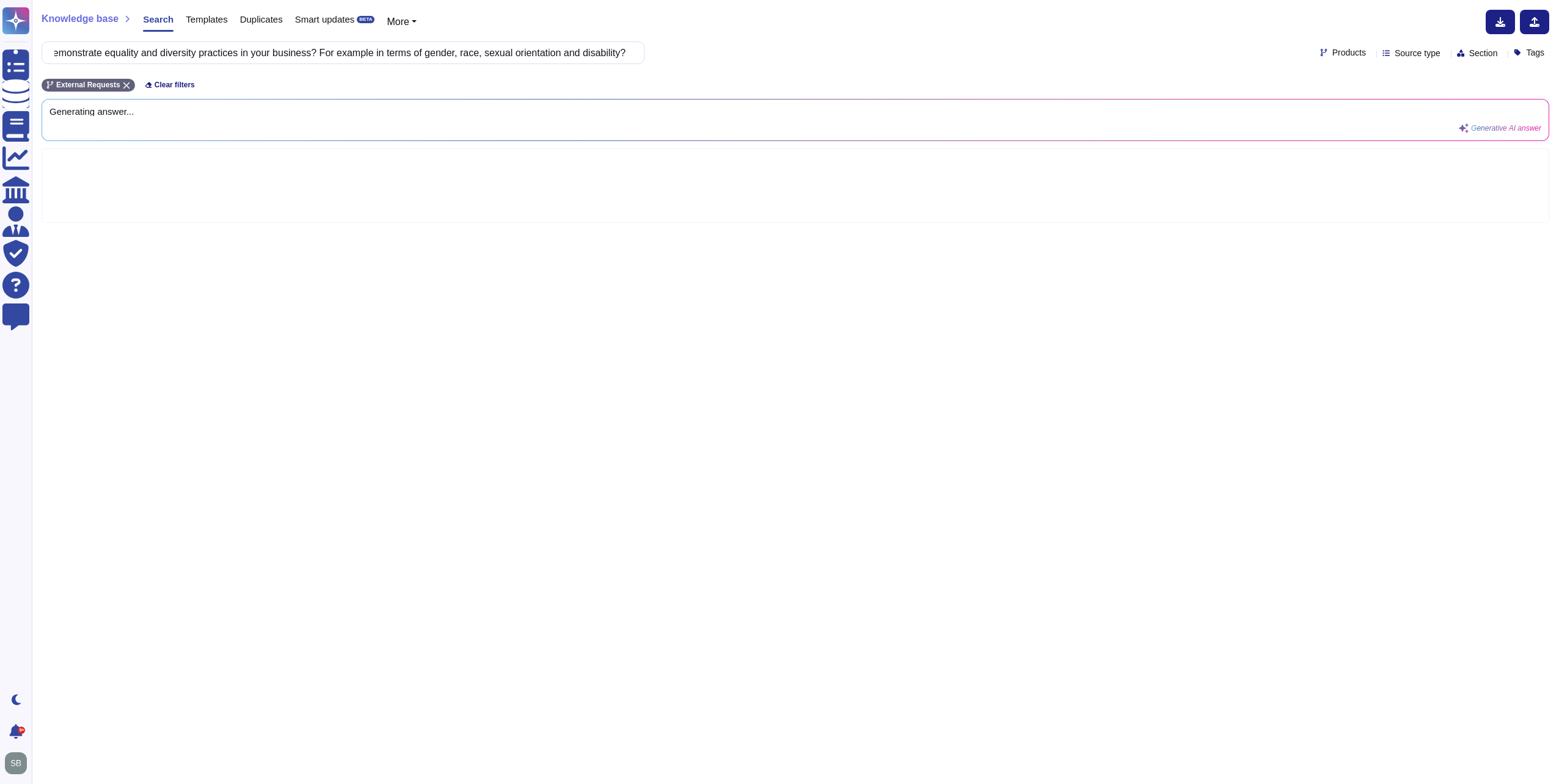
type input "How do you demonstrate equality and diversity practices in your business? For e…"
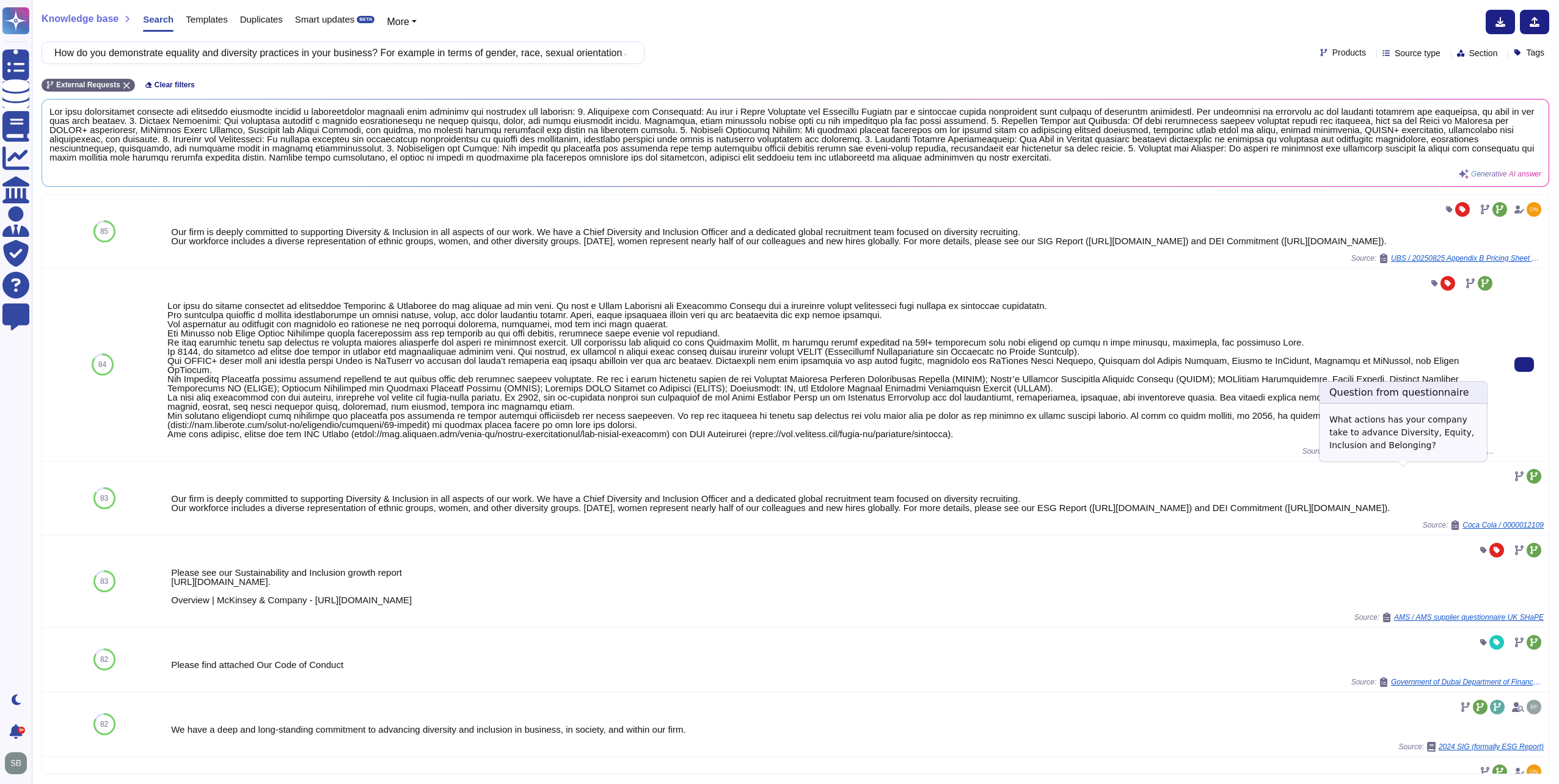
click at [1158, 455] on span "Trivium Packaging B.V. / 0000014074 - FW: TRIVIUM PACKAGING SUPPLIER ESG SURVEY" at bounding box center [1418, 452] width 153 height 8
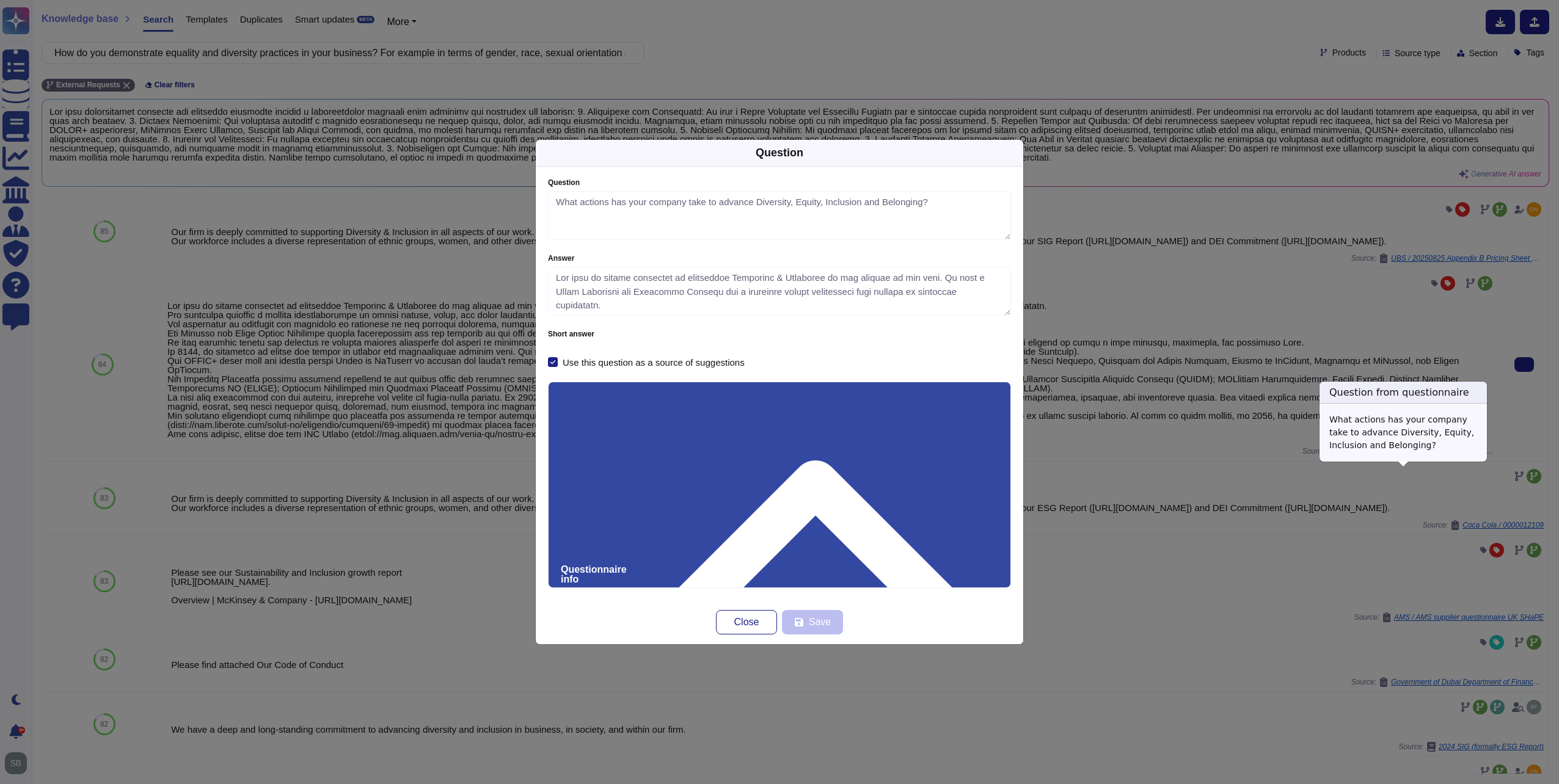
type textarea "What actions has your company take to advance Diversity, Equity, Inclusion and …"
type textarea "Our firm is deeply committed to supporting Diversity & Inclusion in all aspects…"
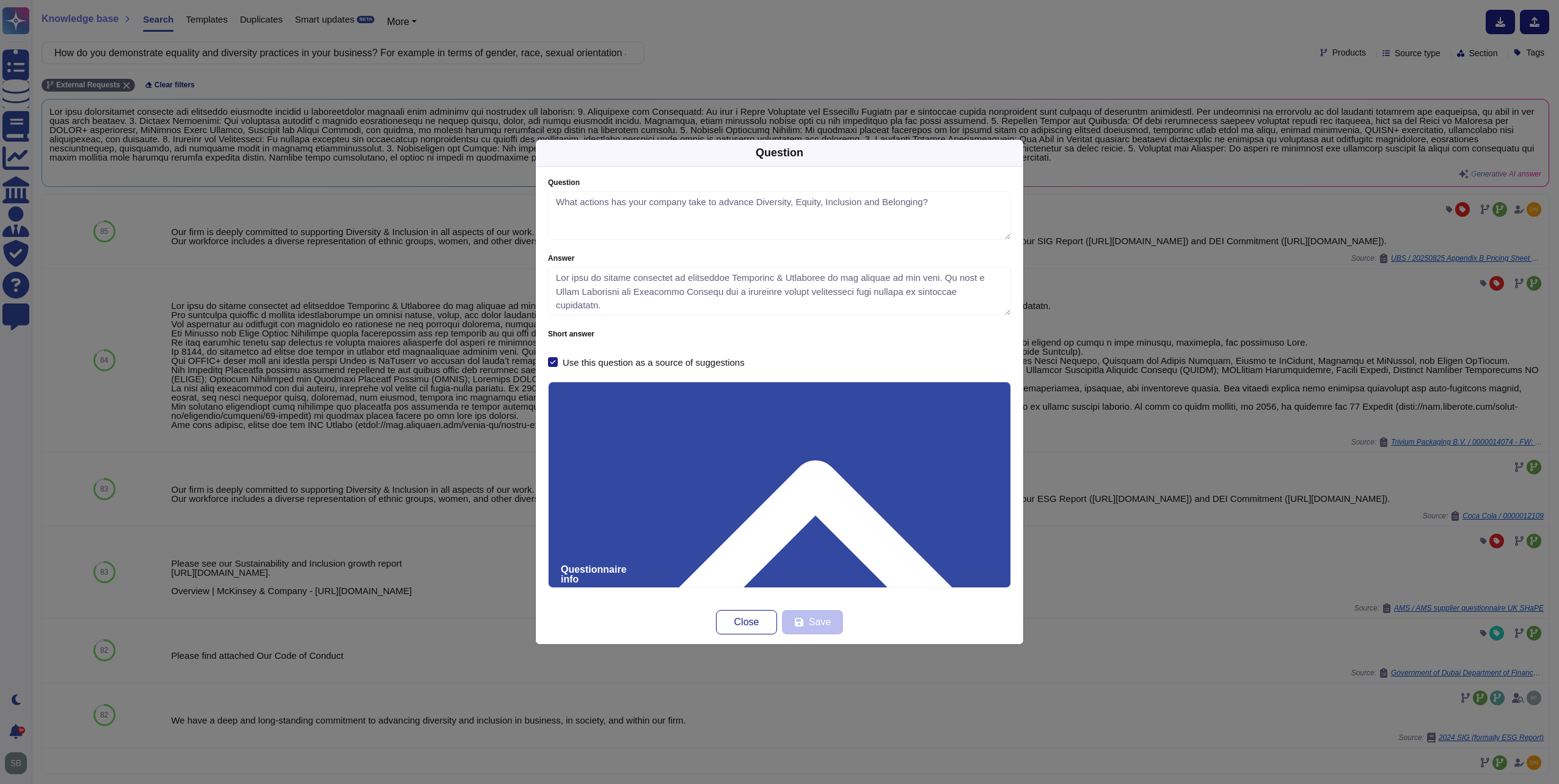
click at [1158, 411] on div "Question Question What actions has your company take to advance Diversity, Equi…" at bounding box center [779, 392] width 1559 height 784
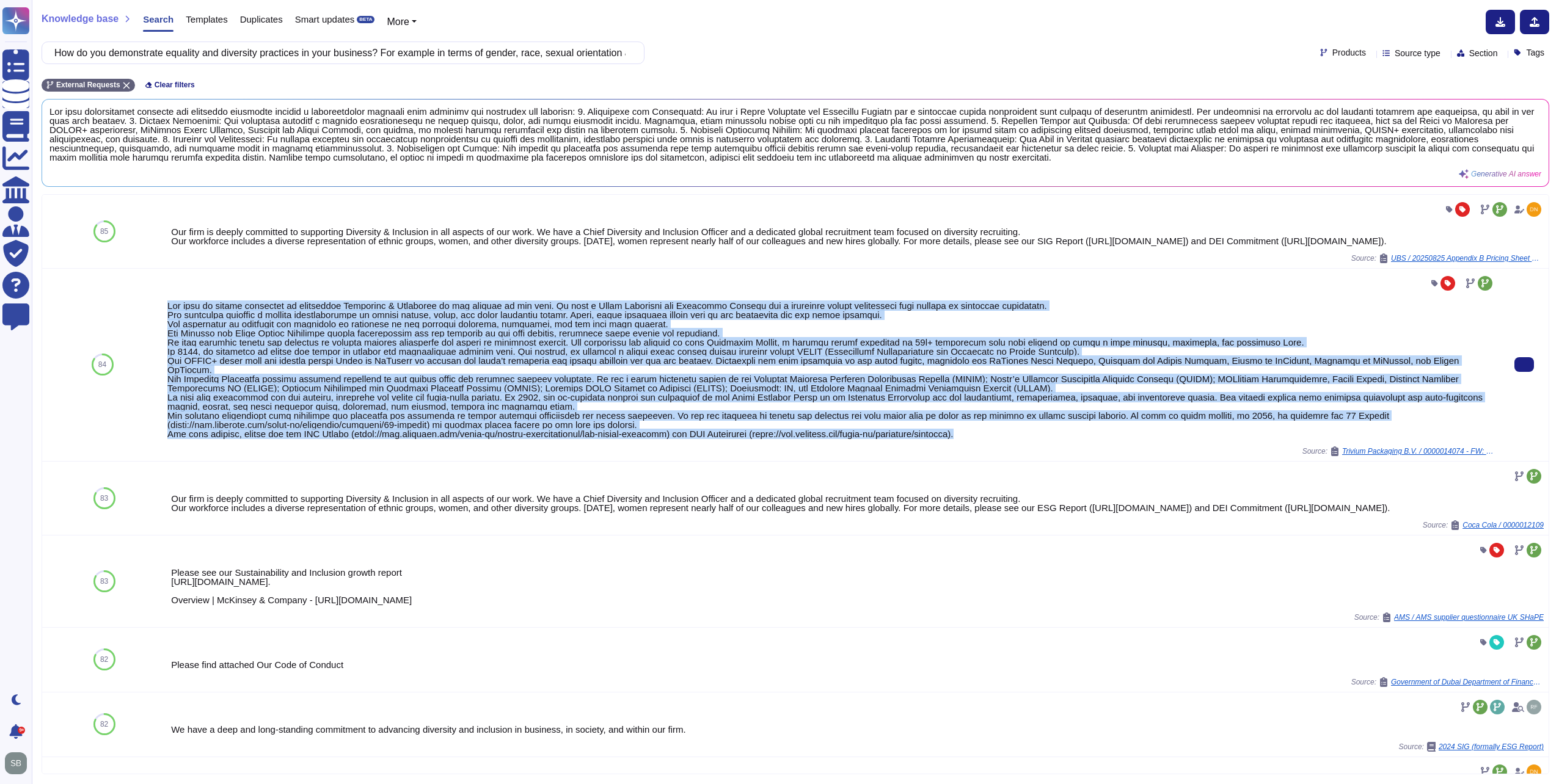
drag, startPoint x: 168, startPoint y: 321, endPoint x: 1003, endPoint y: 450, distance: 844.9
click at [1003, 438] on div at bounding box center [831, 370] width 1327 height 137
copy div "Our firm is deeply committed to supporting Diversity & Inclusion in all aspects…"
click at [479, 383] on div at bounding box center [831, 370] width 1327 height 137
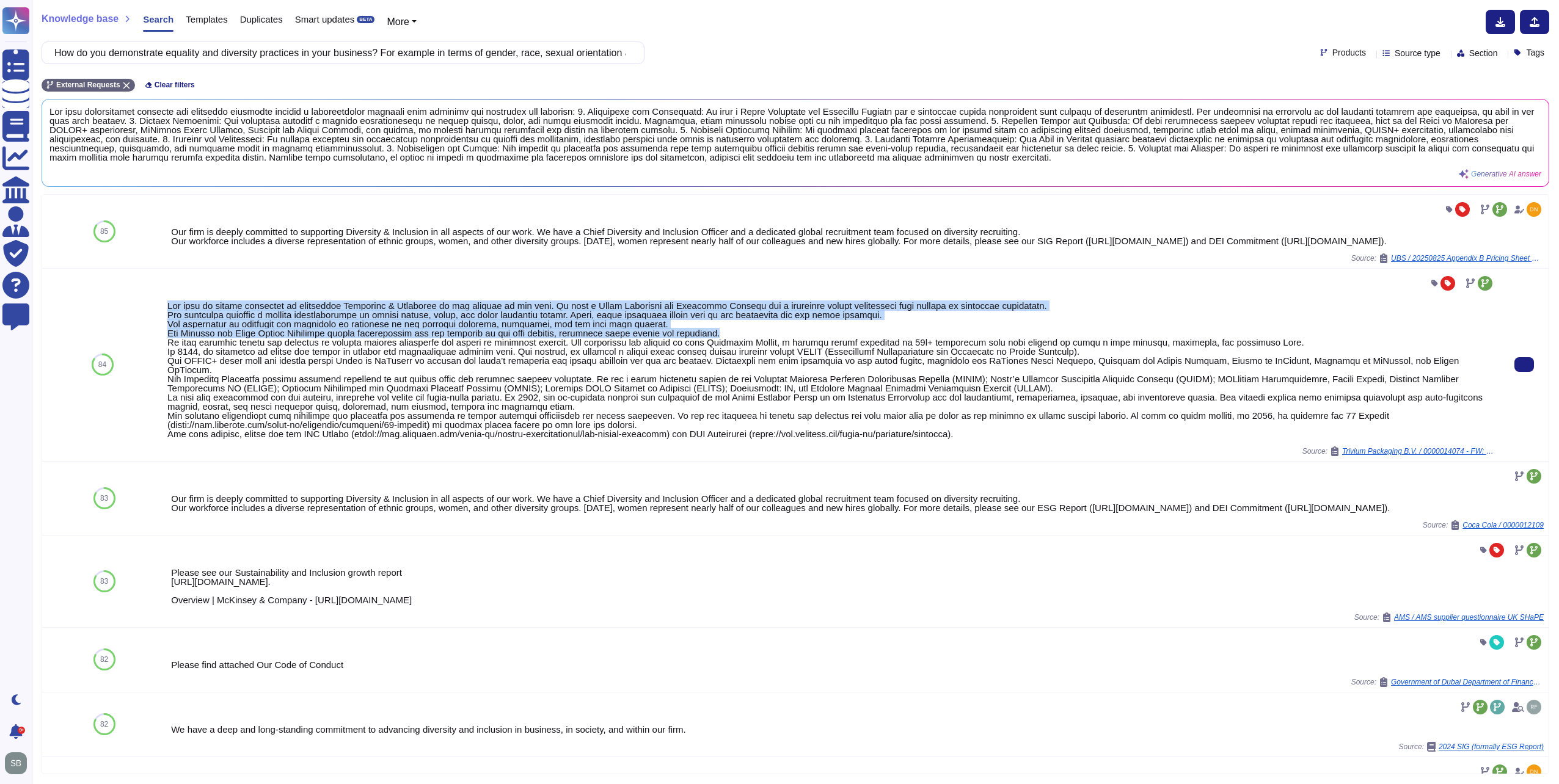
drag, startPoint x: 167, startPoint y: 322, endPoint x: 731, endPoint y: 352, distance: 564.8
click at [731, 352] on div at bounding box center [831, 370] width 1327 height 137
copy div "Our firm is deeply committed to supporting Diversity & Inclusion in all aspects…"
click at [738, 374] on div at bounding box center [831, 370] width 1327 height 137
